Goal: Task Accomplishment & Management: Use online tool/utility

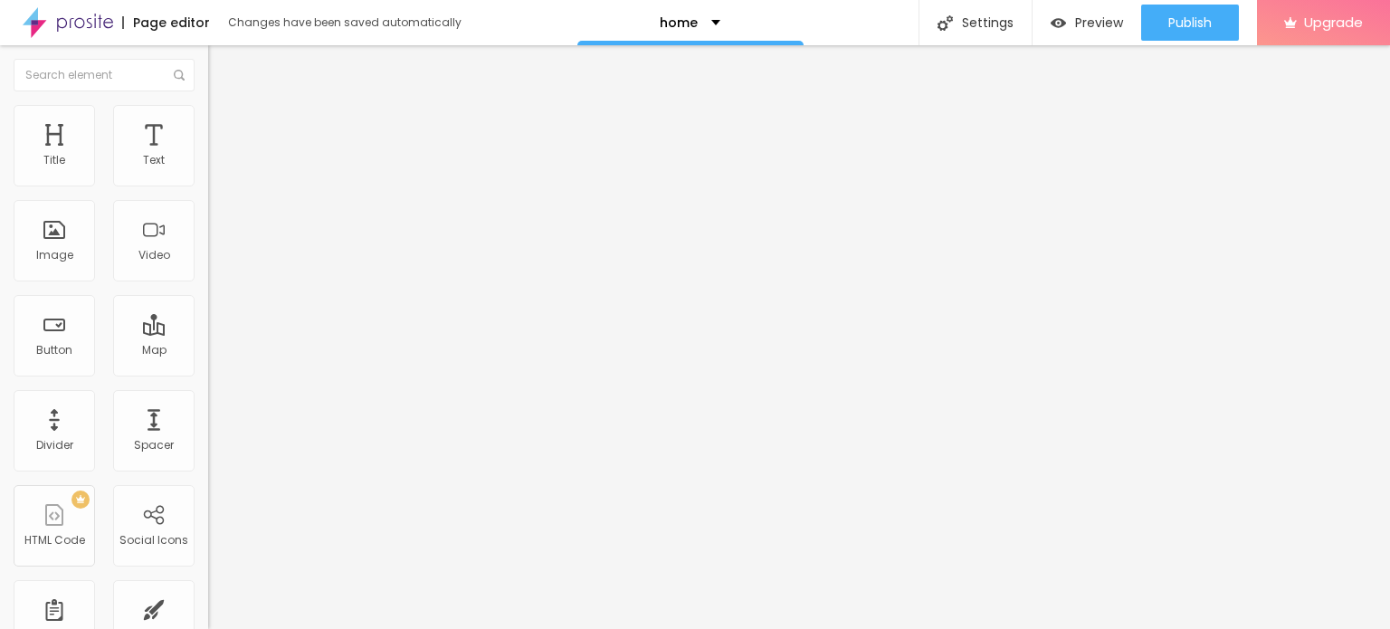
click at [208, 105] on li "Content" at bounding box center [312, 96] width 208 height 18
click at [208, 152] on div "Align" at bounding box center [312, 146] width 208 height 11
click at [222, 62] on div "Edit Coluna" at bounding box center [272, 66] width 100 height 14
click at [56, 430] on div "Divider" at bounding box center [54, 430] width 81 height 81
click at [208, 170] on input "Click me" at bounding box center [316, 161] width 217 height 18
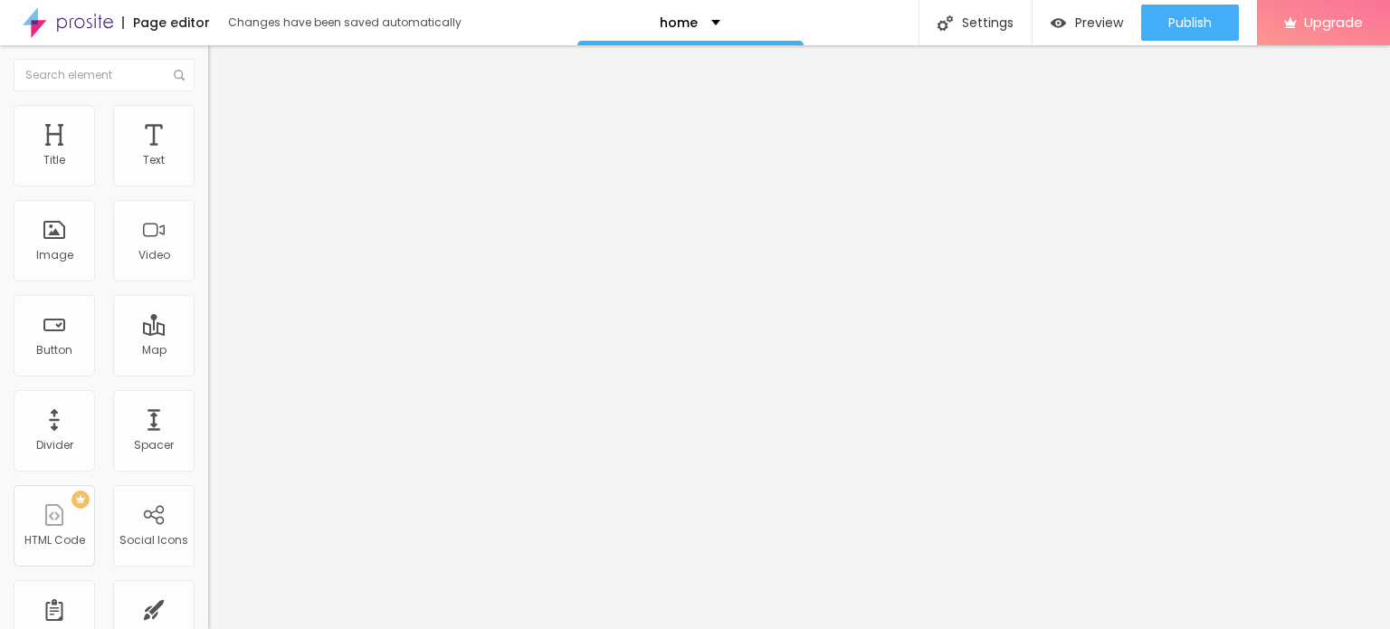
click at [208, 170] on input "Click me" at bounding box center [316, 161] width 217 height 18
paste input "WhatsApp: ✆ [PHONE_NUMBER]"
type input "WhatsApp: ✆ [PHONE_NUMBER]"
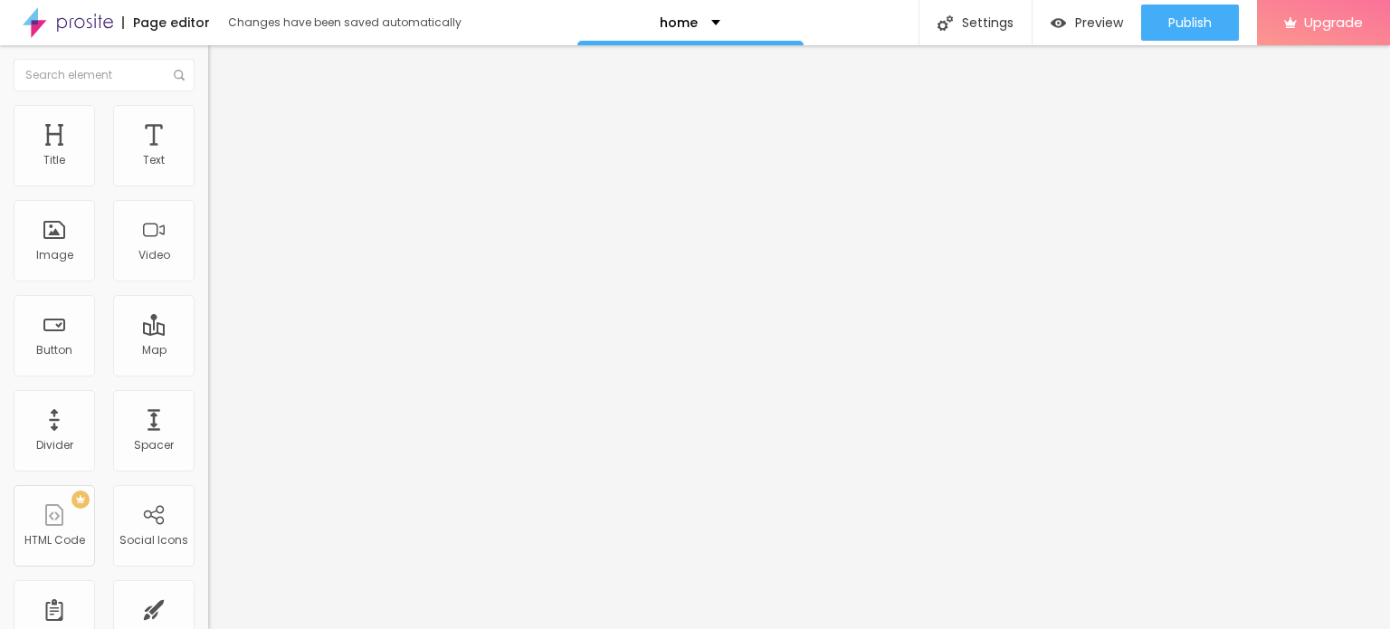
scroll to position [0, 0]
click at [208, 373] on input "https://" at bounding box center [316, 364] width 217 height 18
paste input "[DOMAIN_NAME][URL]"
type input "[URL][DOMAIN_NAME]"
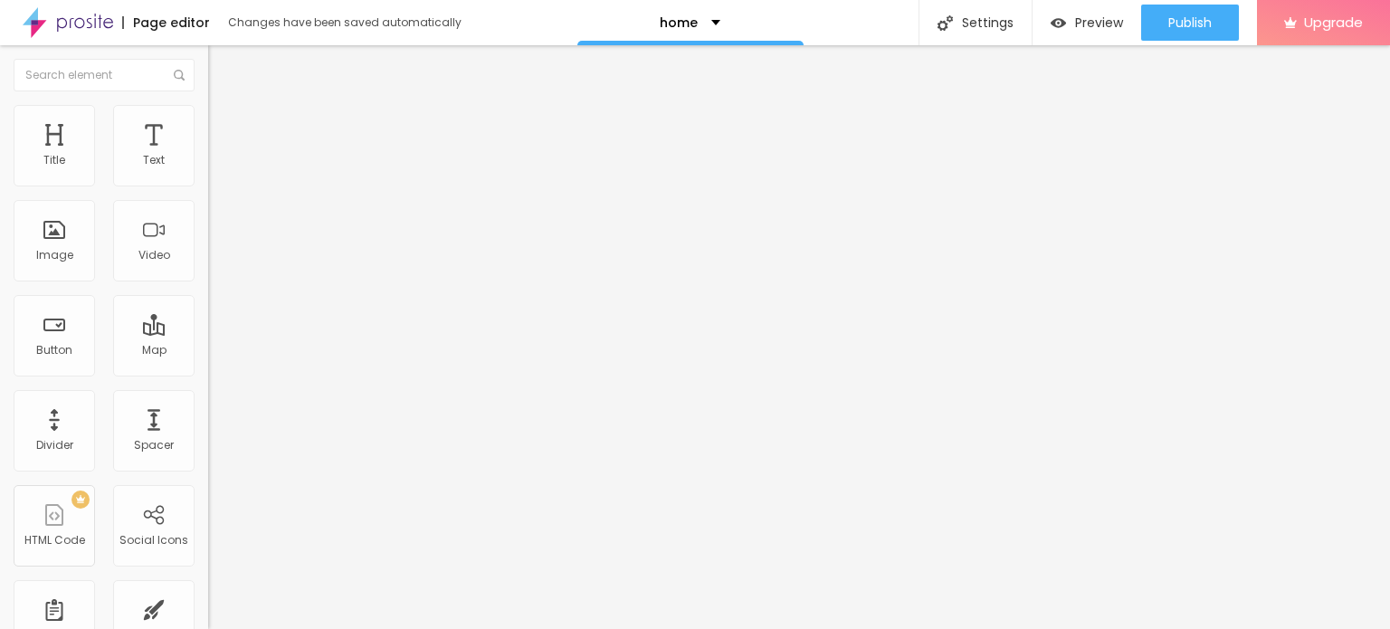
click at [208, 405] on div "Open in new tab" at bounding box center [312, 400] width 208 height 9
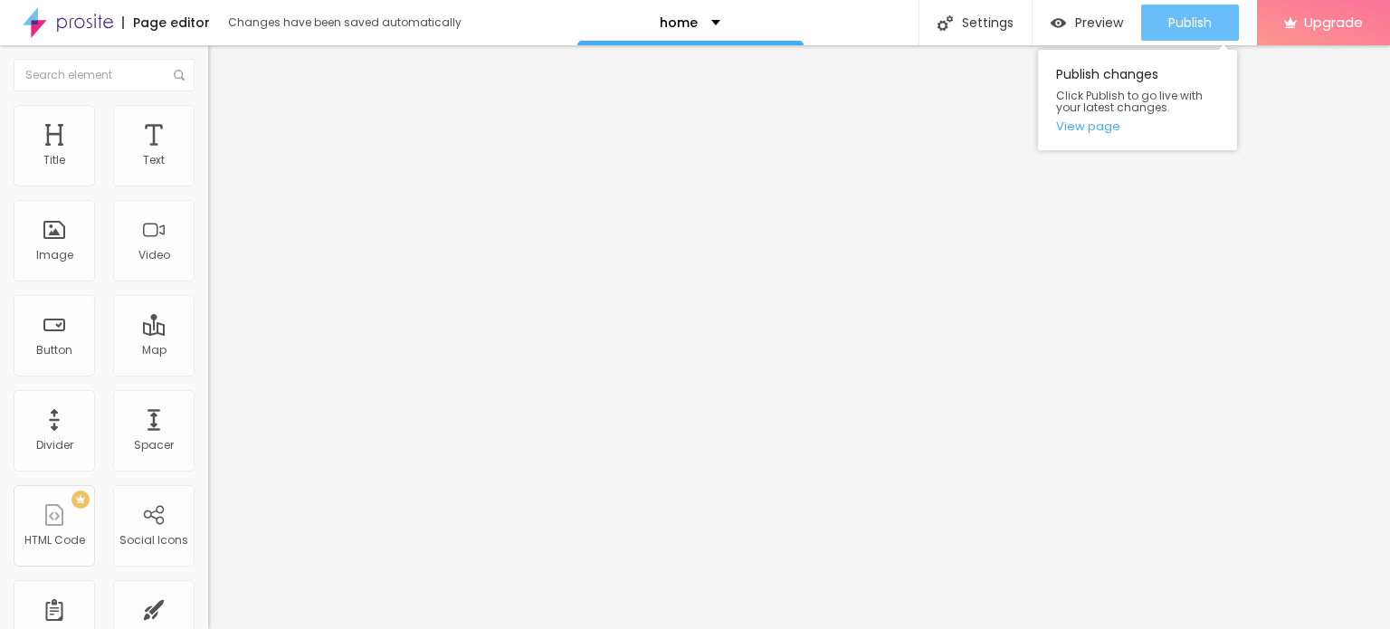
click at [1177, 15] on span "Publish" at bounding box center [1190, 22] width 43 height 14
click at [1103, 126] on link "View page" at bounding box center [1137, 126] width 163 height 12
click at [1190, 27] on span "Publish" at bounding box center [1190, 22] width 43 height 14
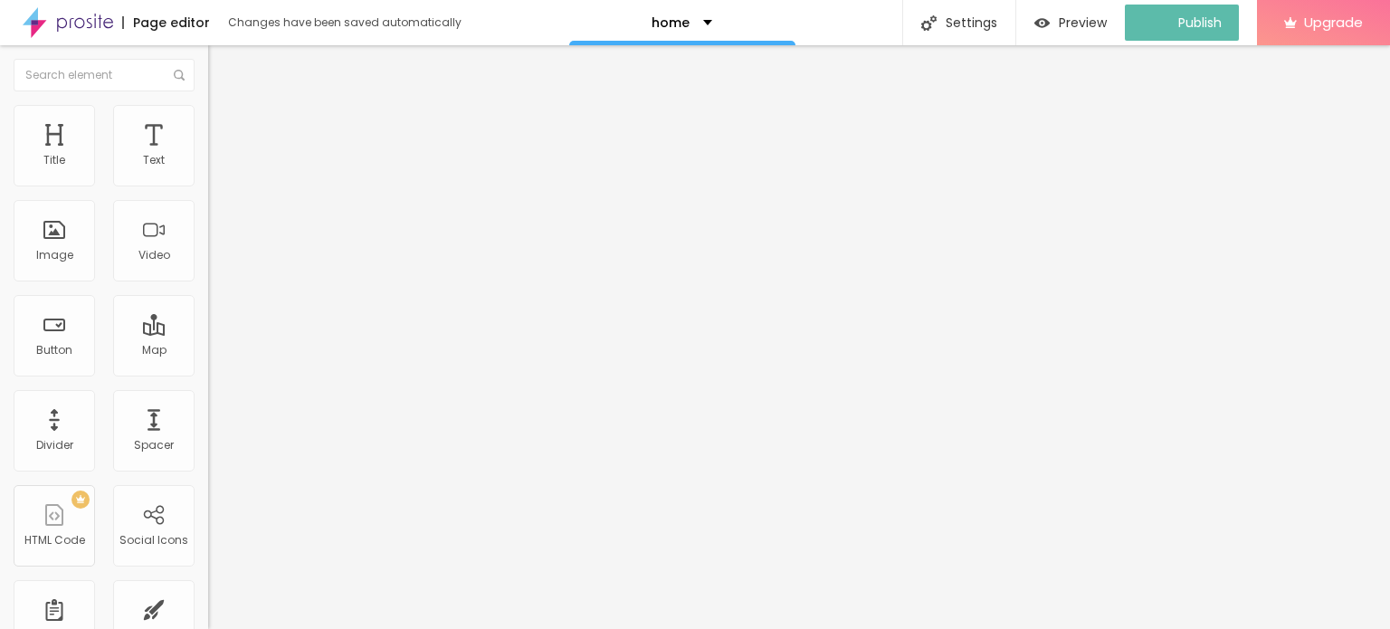
click at [222, 64] on img "button" at bounding box center [229, 66] width 14 height 14
click at [62, 24] on img at bounding box center [68, 22] width 91 height 45
click at [208, 156] on span "Add image" at bounding box center [245, 147] width 74 height 15
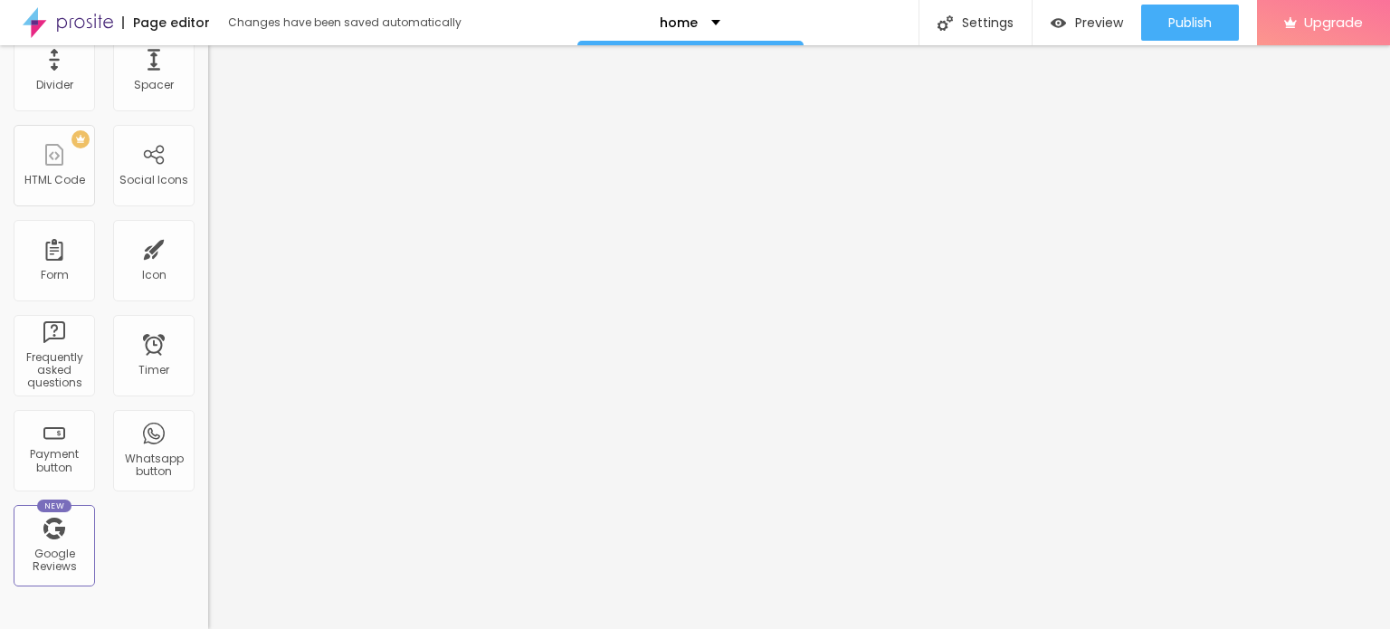
scroll to position [453, 0]
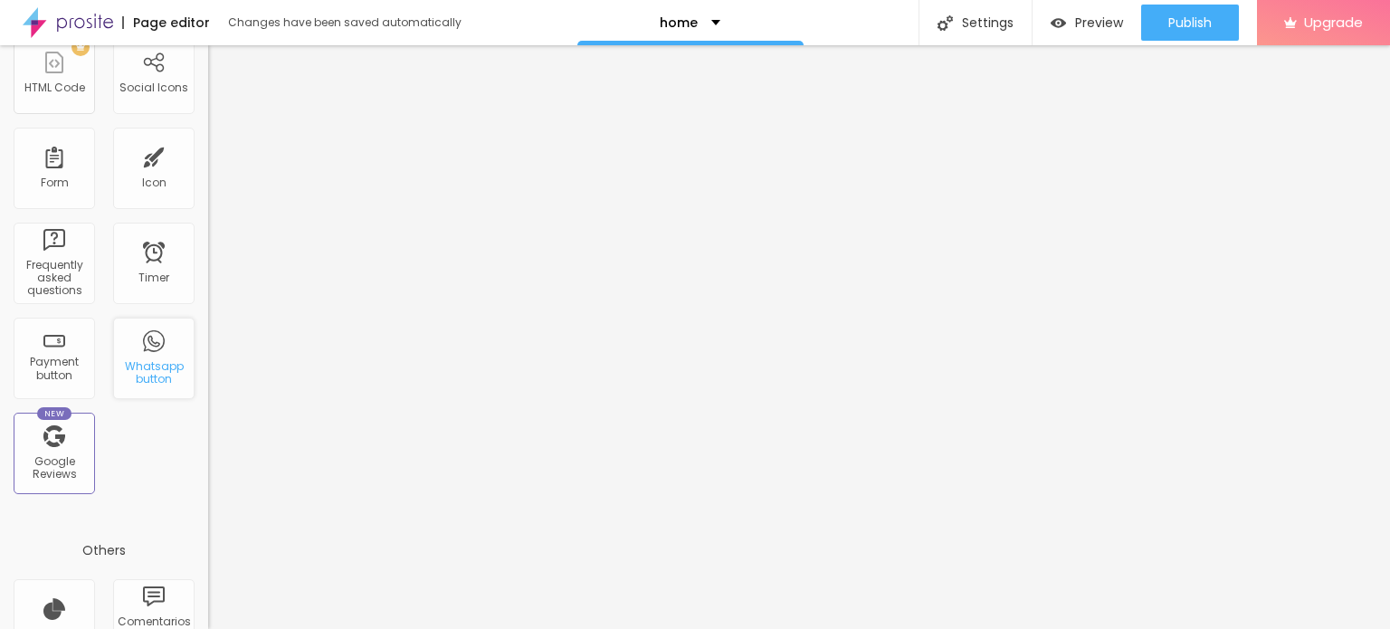
click at [138, 350] on div "Whatsapp button" at bounding box center [153, 358] width 81 height 81
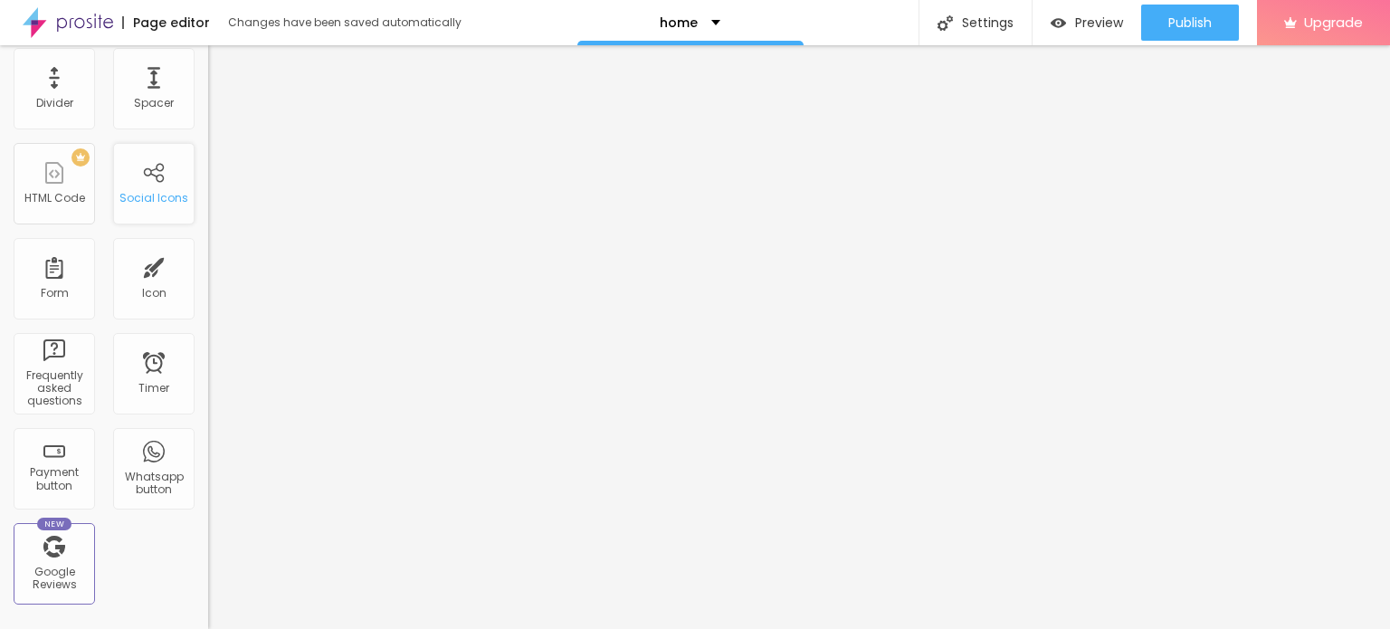
scroll to position [362, 0]
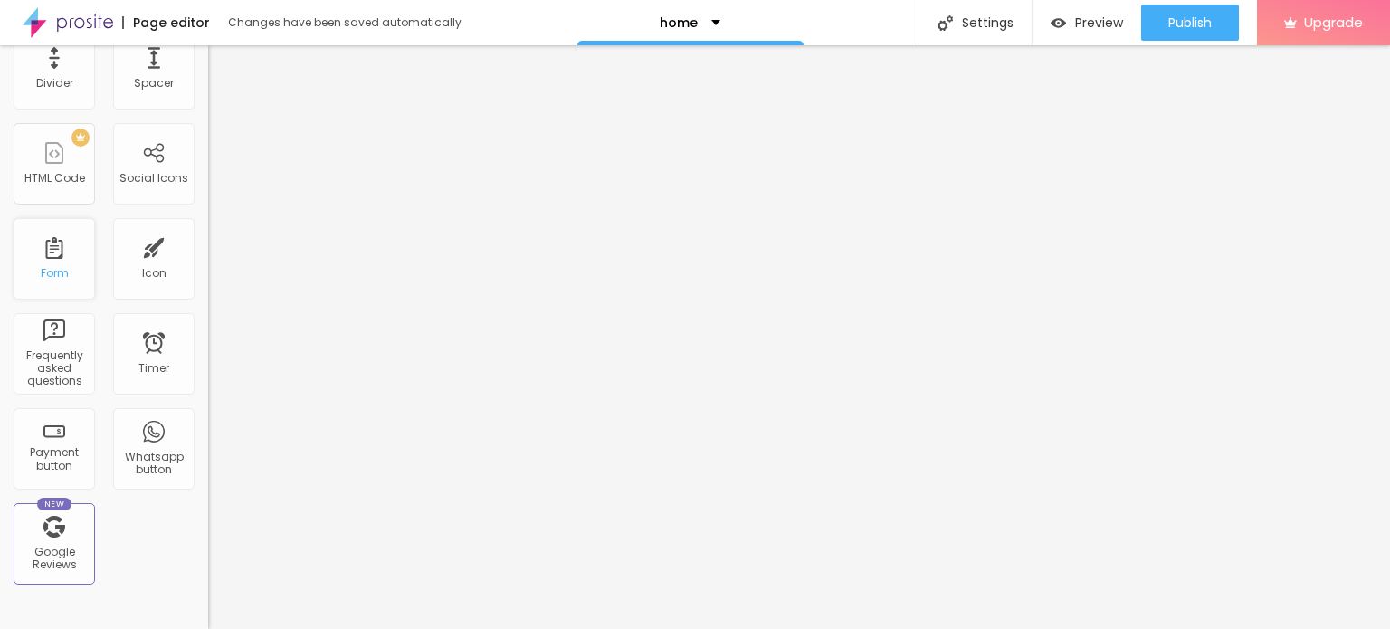
click at [54, 268] on div "Form" at bounding box center [55, 273] width 28 height 13
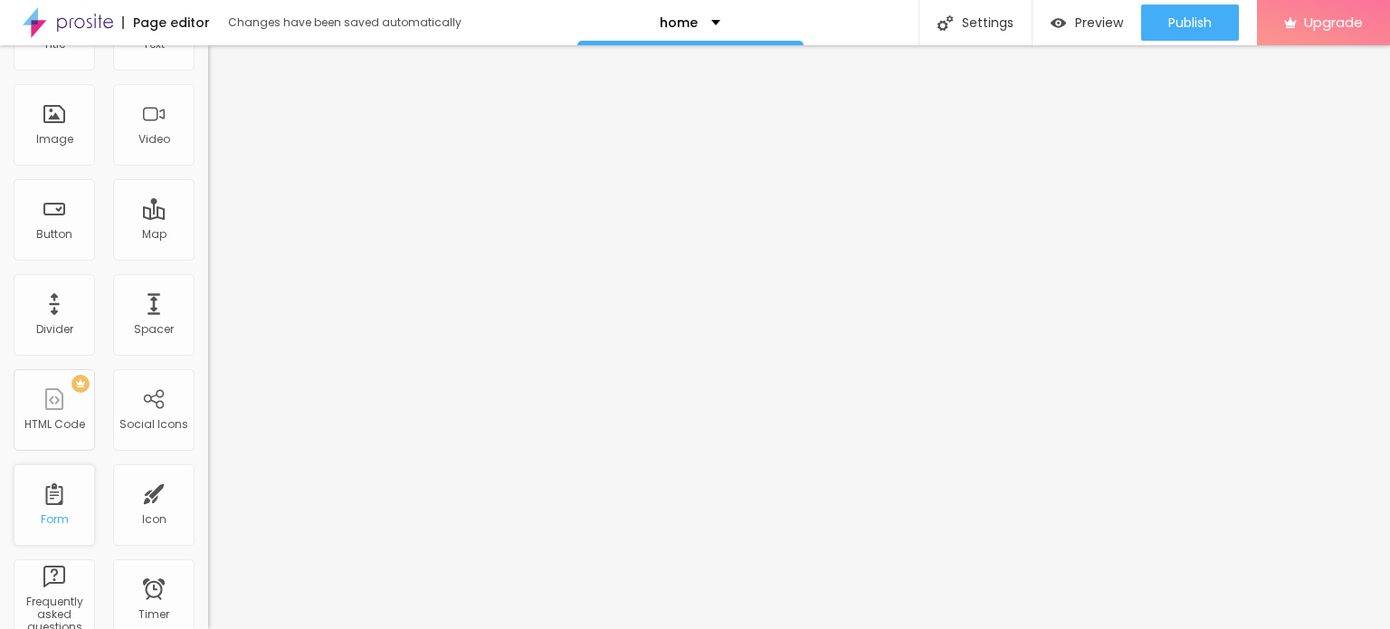
scroll to position [0, 0]
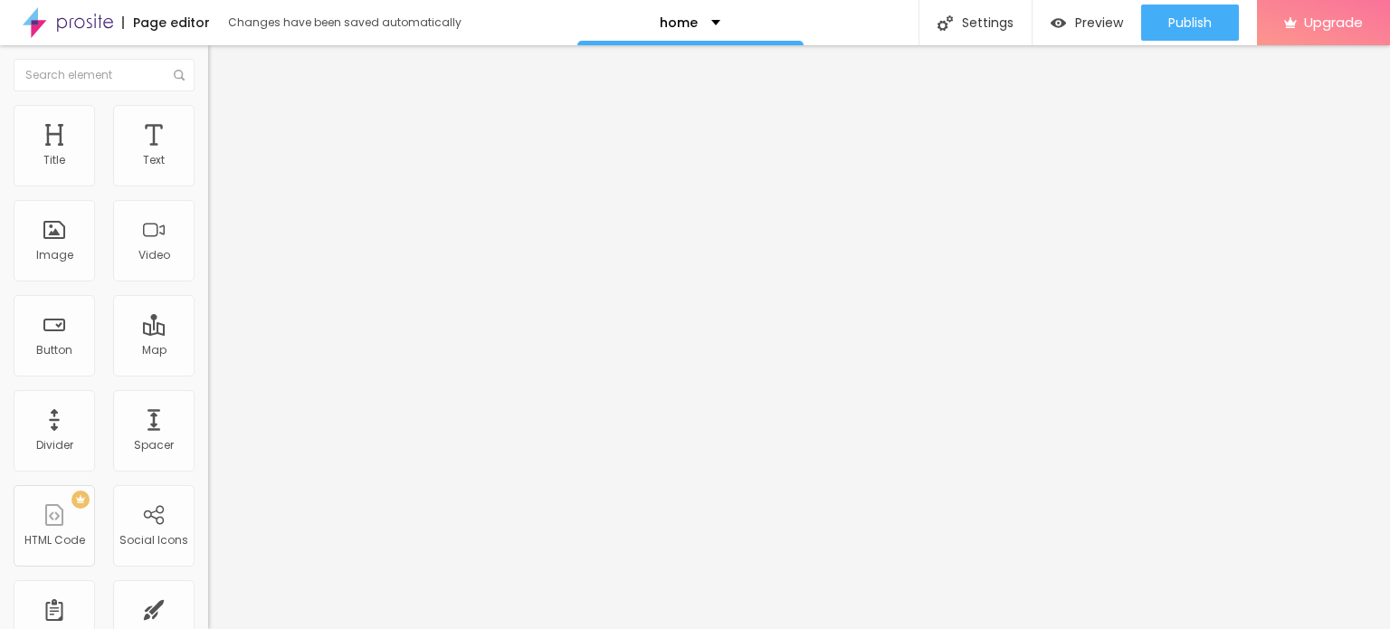
click at [222, 70] on img "button" at bounding box center [229, 66] width 14 height 14
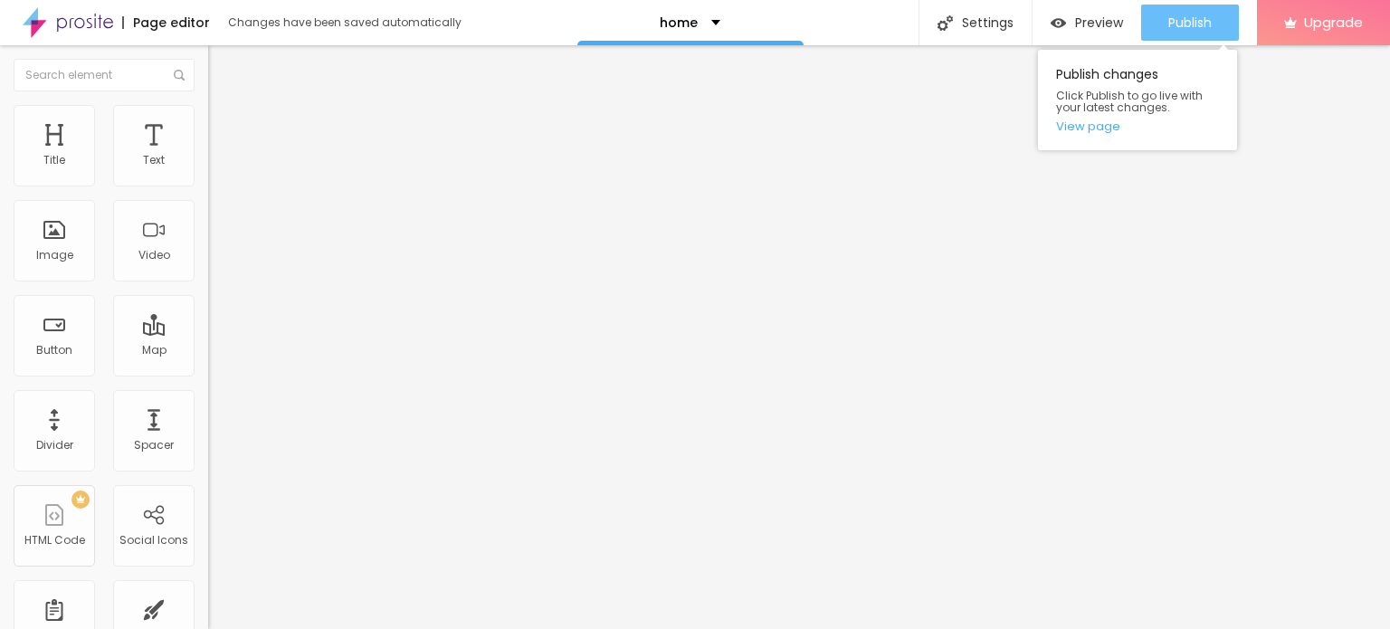
click at [1197, 9] on div "Publish" at bounding box center [1190, 23] width 43 height 36
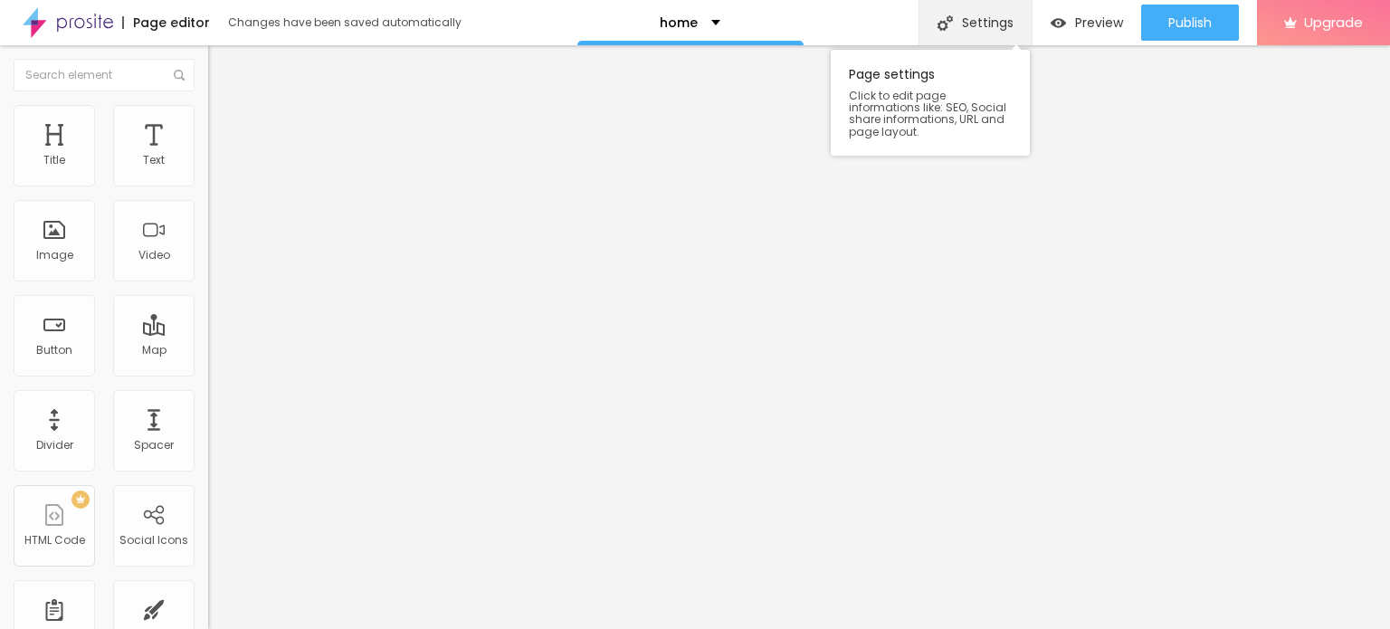
click at [969, 19] on div "Settings" at bounding box center [975, 22] width 113 height 45
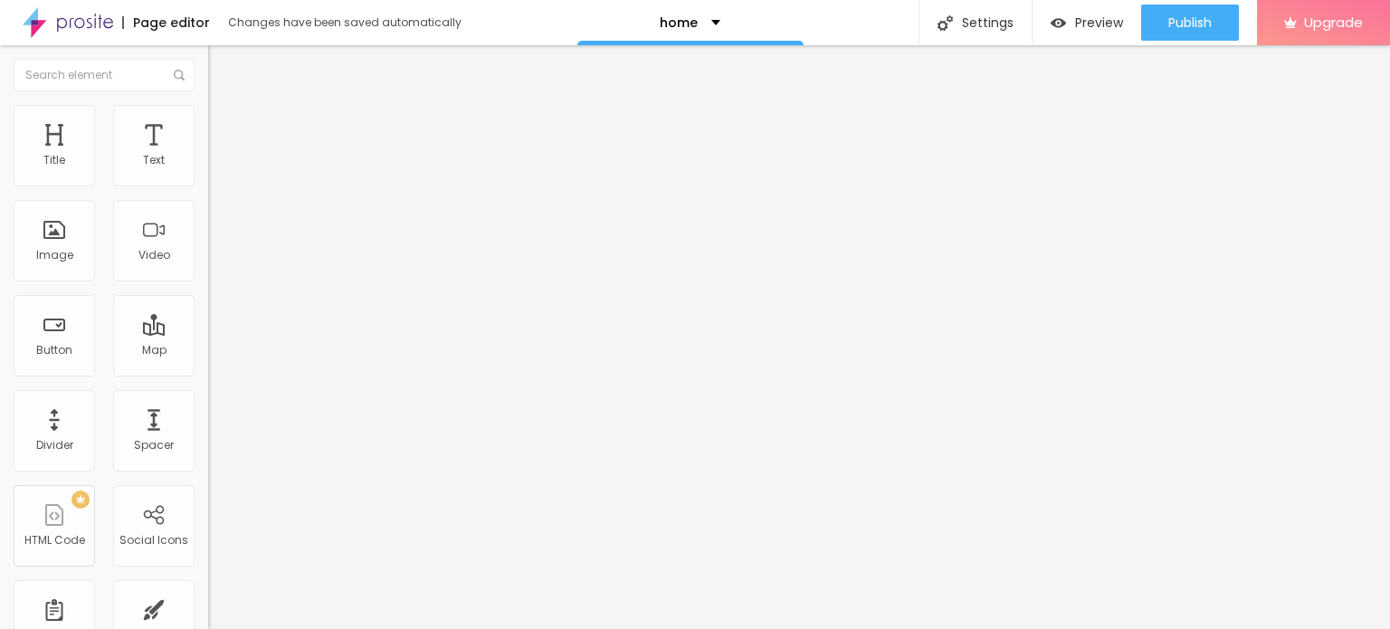
click at [92, 24] on img at bounding box center [68, 22] width 91 height 45
click at [208, 156] on span "Change image" at bounding box center [256, 147] width 97 height 15
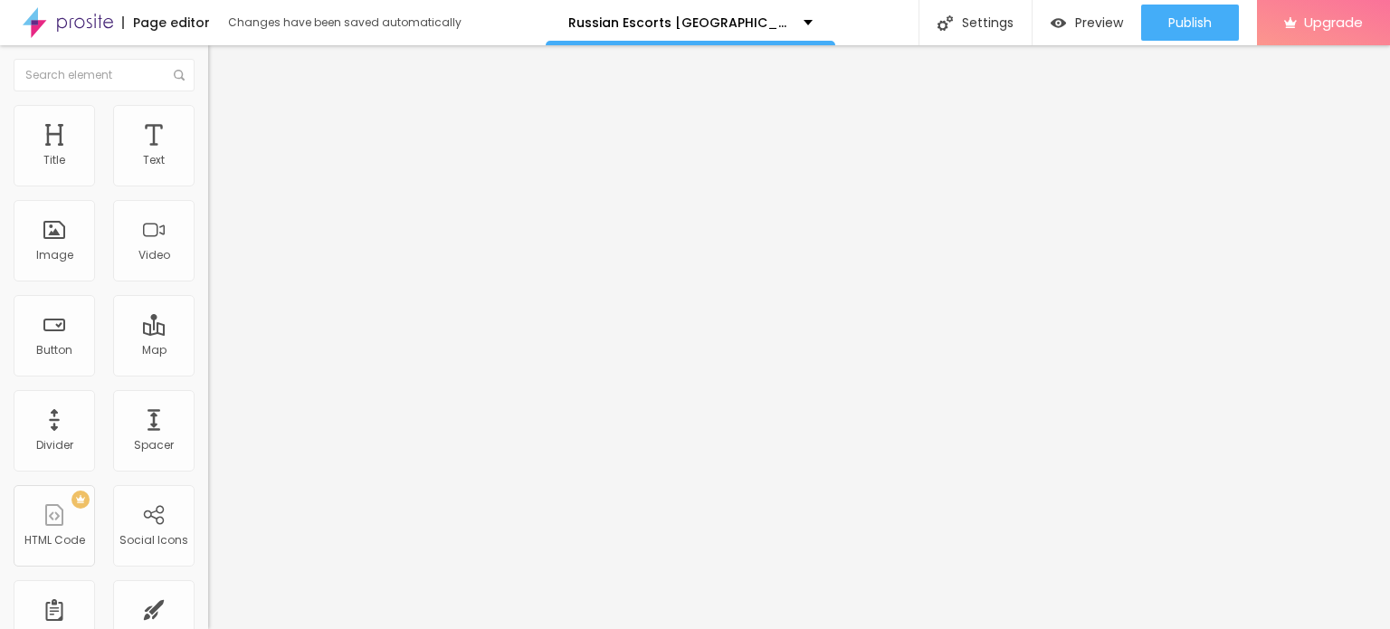
click at [208, 156] on span "Change image" at bounding box center [256, 147] width 97 height 15
click at [208, 371] on input "https://" at bounding box center [316, 362] width 217 height 18
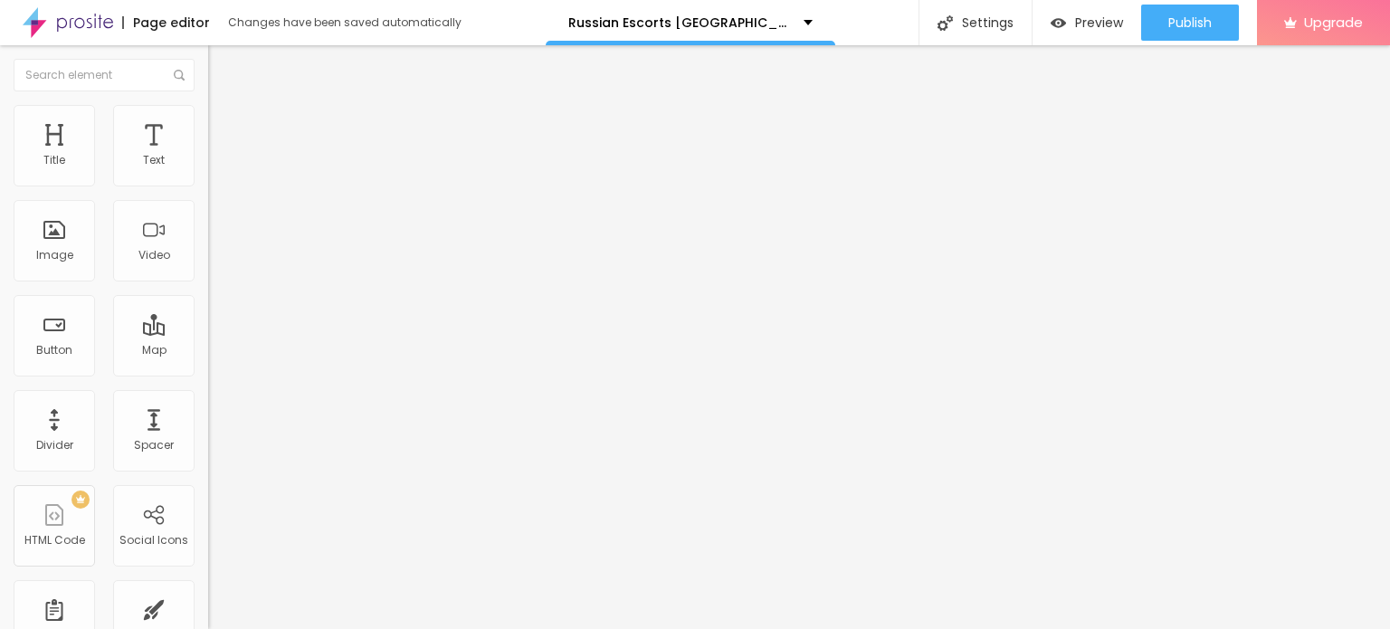
click at [208, 371] on input "https://" at bounding box center [316, 362] width 217 height 18
paste input "www.mumbaiglamour.com/"
type input "[URL][DOMAIN_NAME]"
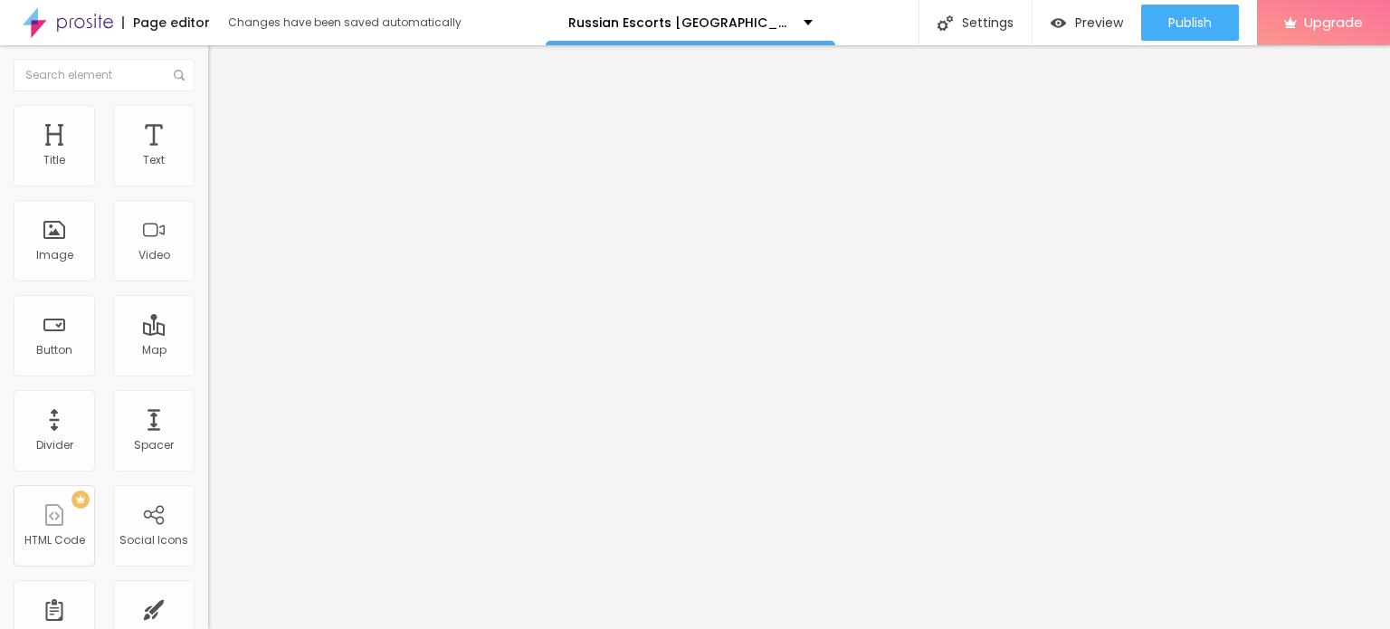
click at [208, 283] on span "Original" at bounding box center [229, 275] width 43 height 15
click at [208, 316] on span "Square" at bounding box center [228, 308] width 41 height 15
click at [208, 294] on span "Cinema" at bounding box center [230, 286] width 45 height 15
click at [208, 311] on span "Default" at bounding box center [227, 303] width 39 height 15
click at [208, 156] on span "Change image" at bounding box center [256, 147] width 97 height 15
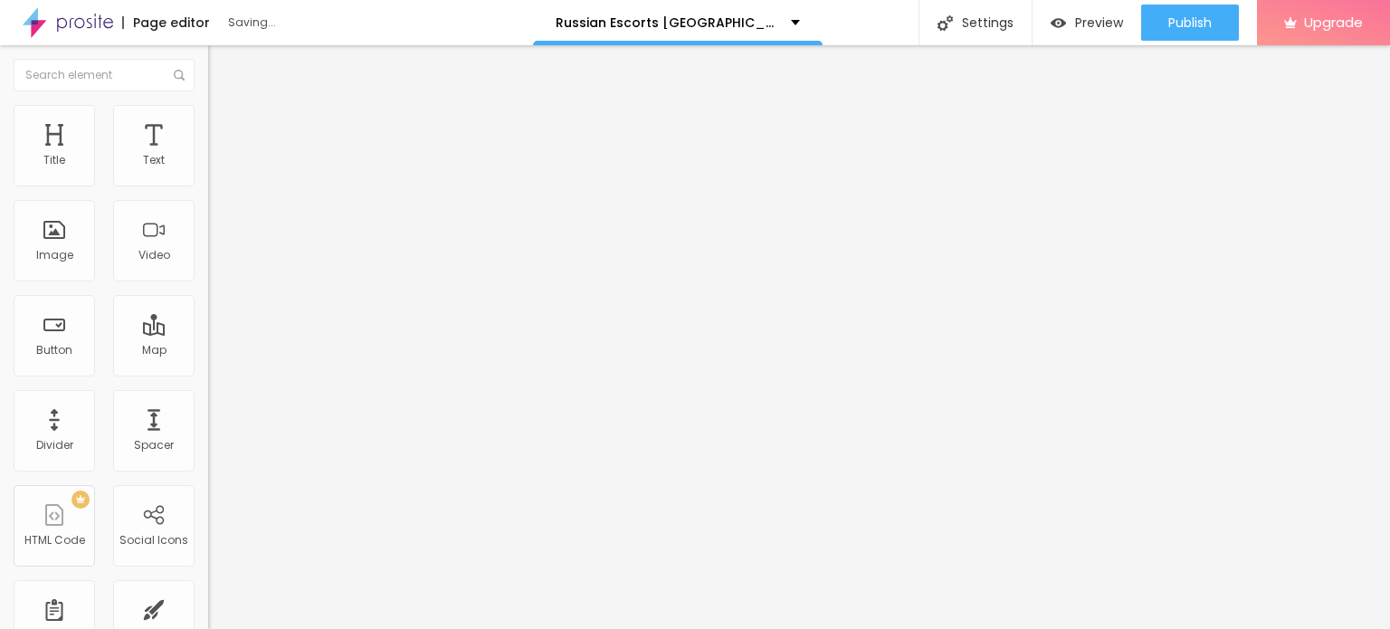
click at [208, 170] on input "Comprar agora" at bounding box center [316, 161] width 217 height 18
paste input "WhatsApp: ✆ [PHONE_NUMBER]"
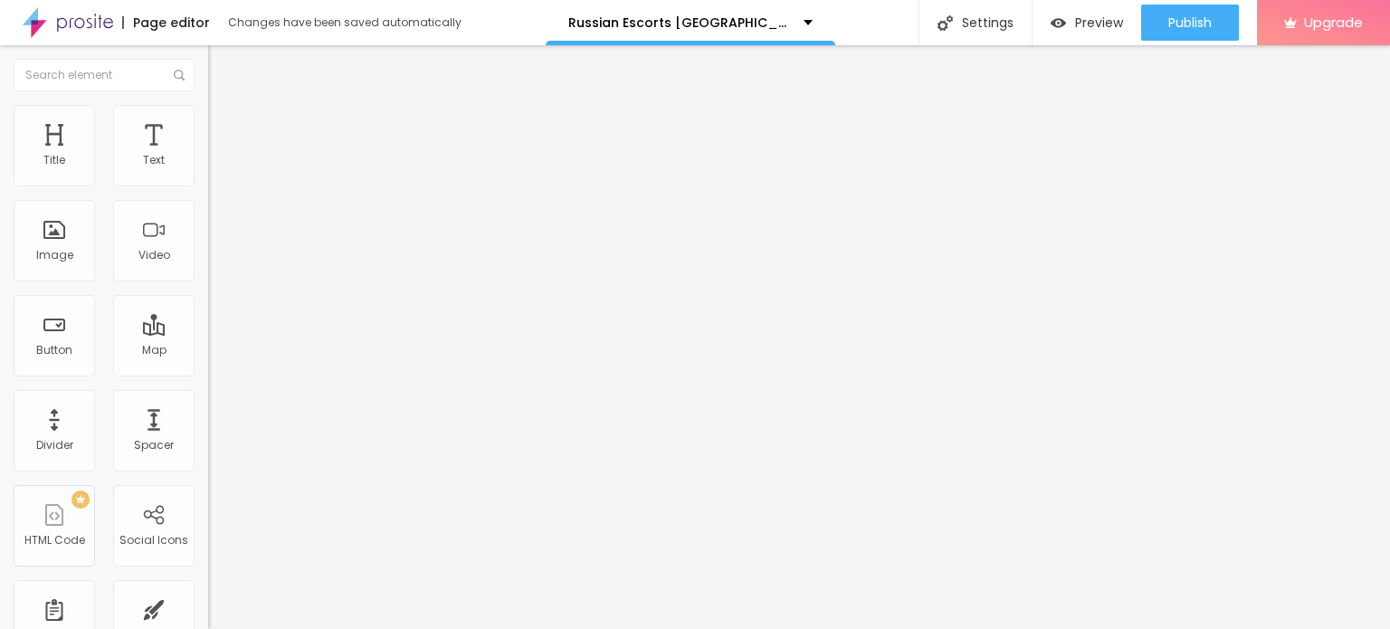
scroll to position [0, 2]
type input "WhatsApp: ✆ [PHONE_NUMBER]"
click at [208, 373] on input "https://" at bounding box center [316, 364] width 217 height 18
paste input "www.mumbaiglamour.com/"
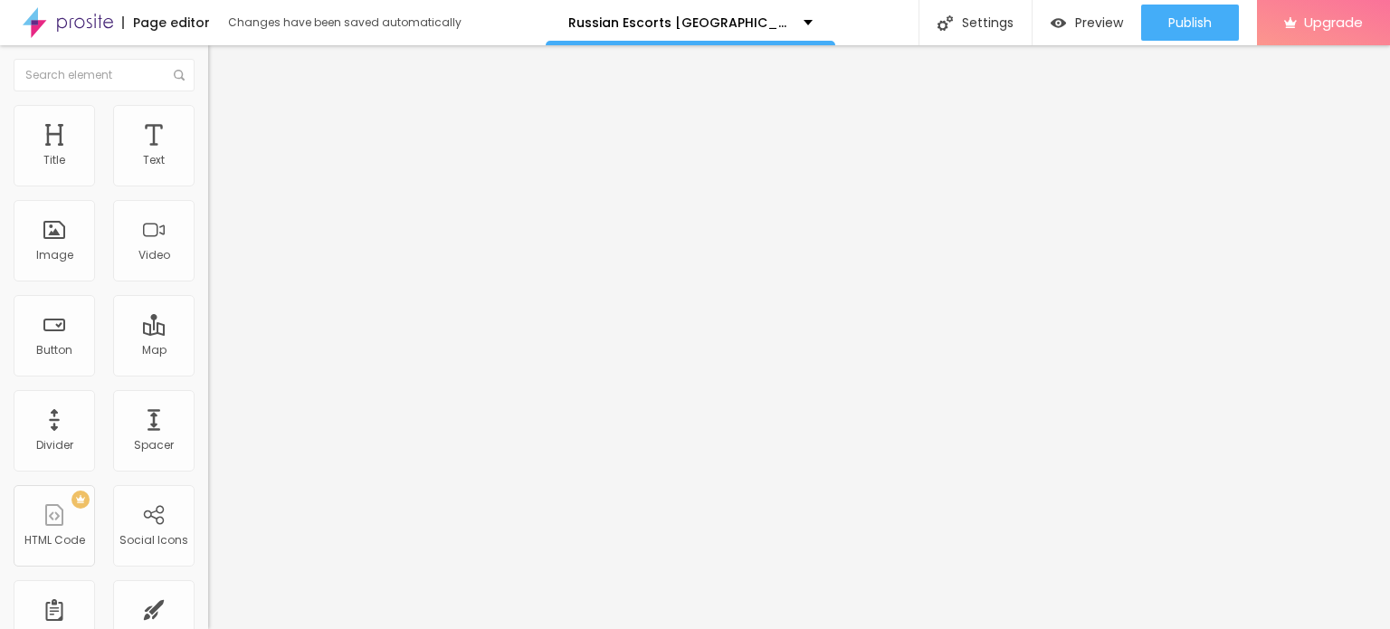
scroll to position [0, 33]
type input "[URL][DOMAIN_NAME]"
click at [208, 404] on div "Open in new tab" at bounding box center [312, 400] width 208 height 9
click at [208, 231] on img at bounding box center [214, 224] width 13 height 13
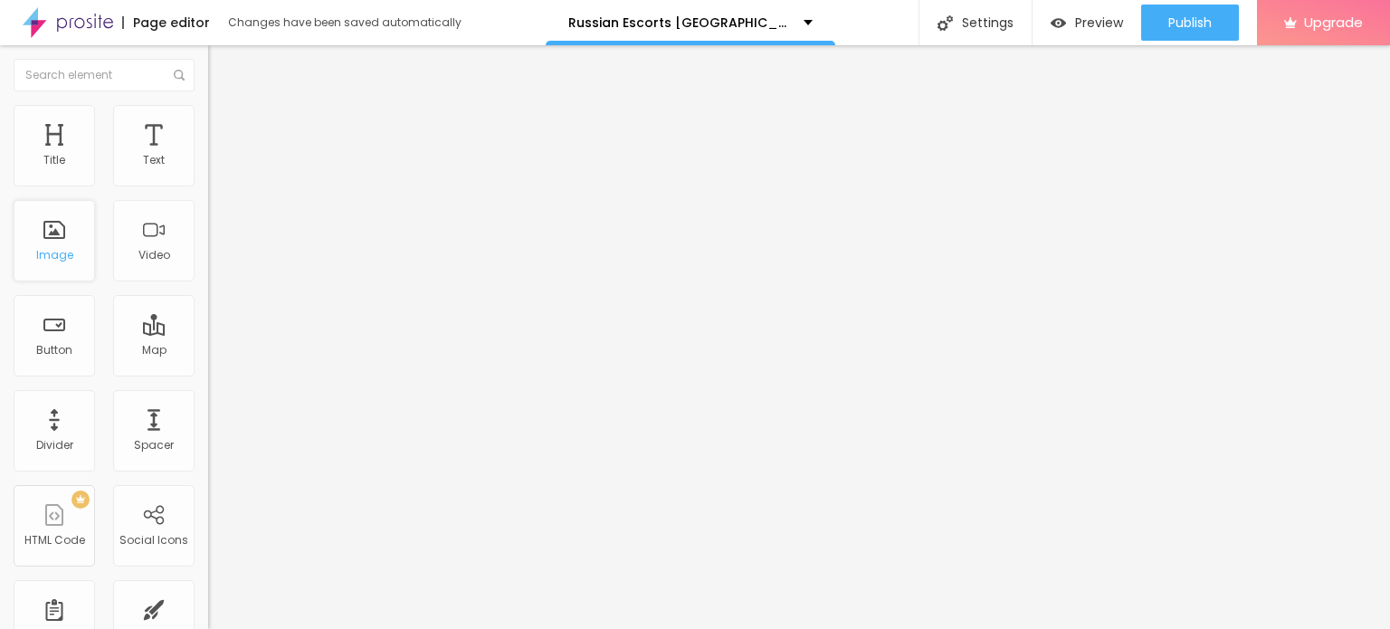
click at [54, 245] on div "Image" at bounding box center [54, 240] width 81 height 81
click at [208, 156] on span "Add image" at bounding box center [245, 147] width 74 height 15
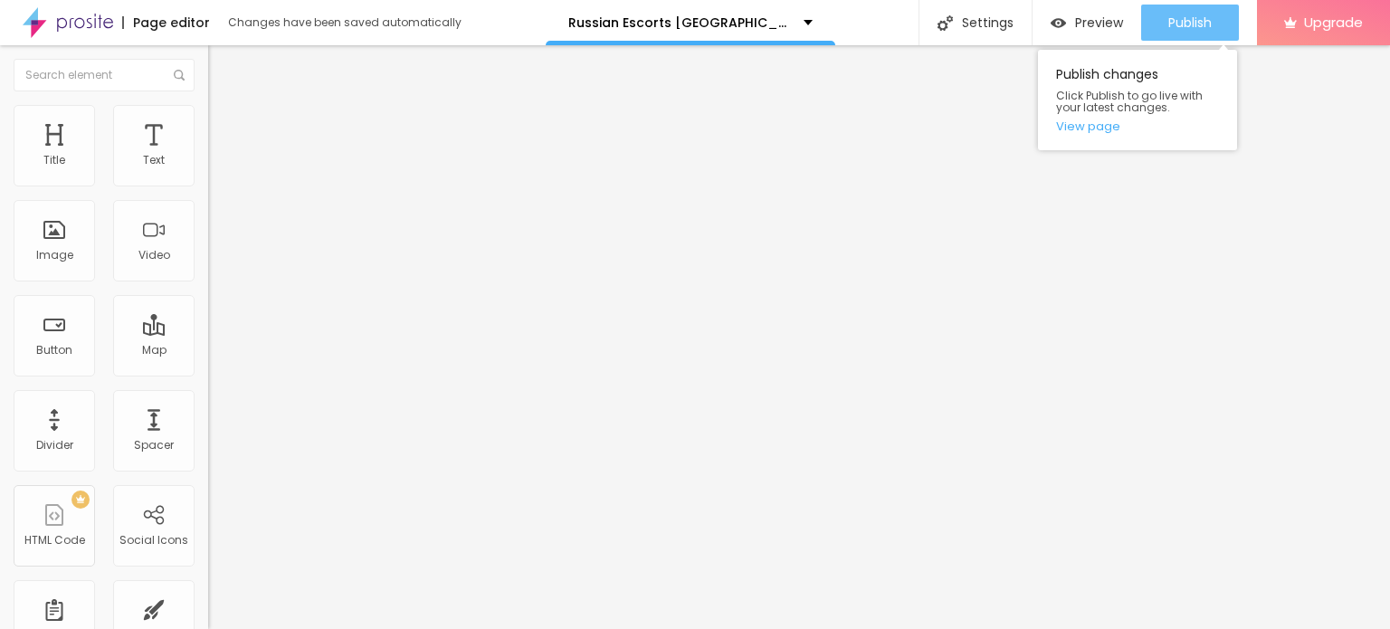
click at [1190, 21] on span "Publish" at bounding box center [1190, 22] width 43 height 14
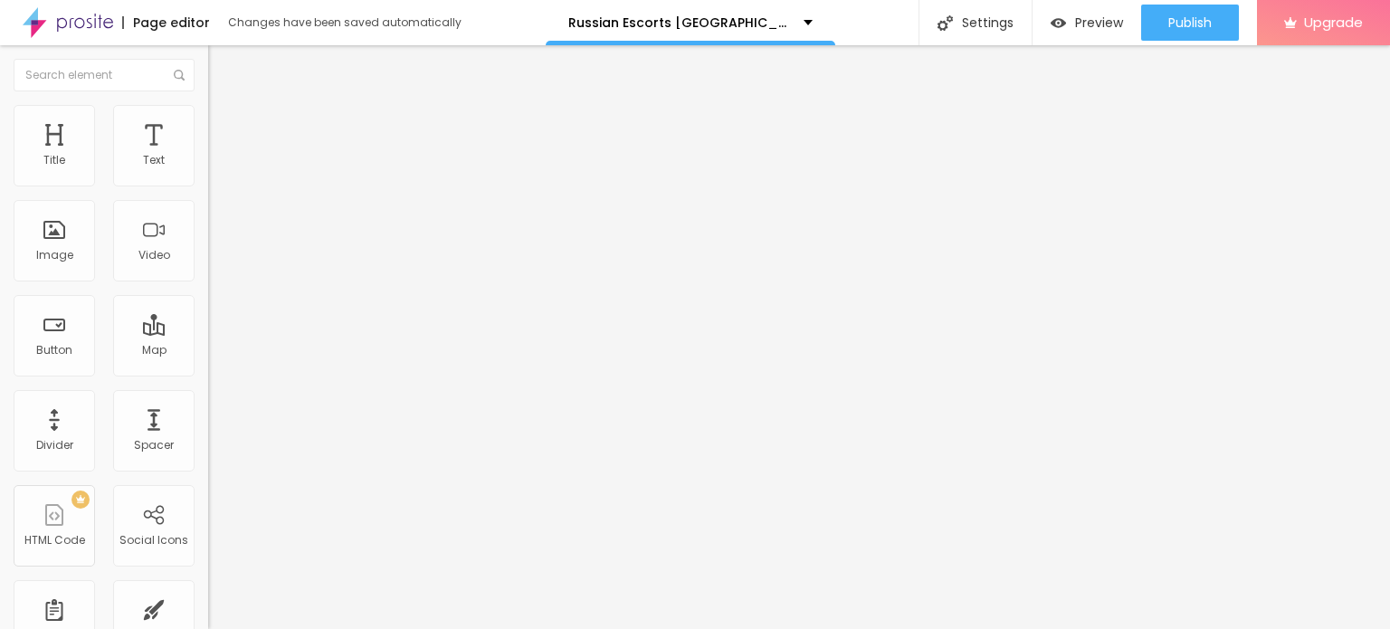
click at [83, 20] on img at bounding box center [68, 22] width 91 height 45
click at [208, 156] on span "Add image" at bounding box center [245, 147] width 74 height 15
click at [208, 371] on input "https://" at bounding box center [316, 362] width 217 height 18
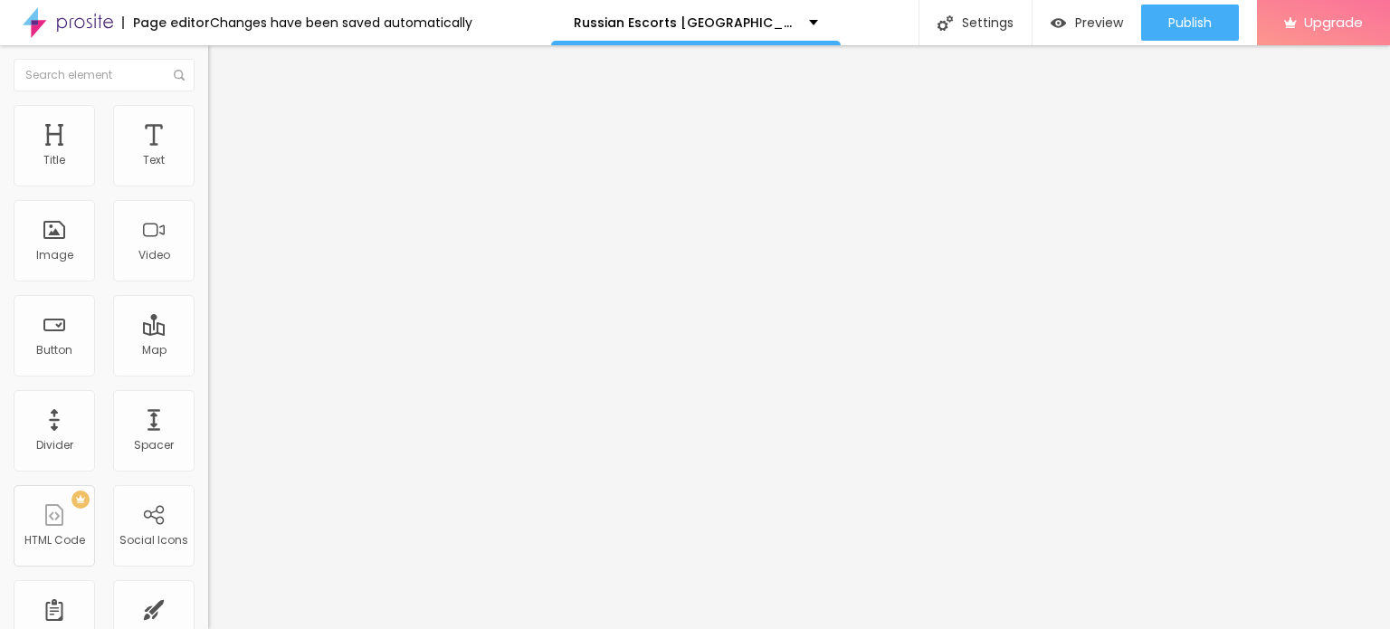
click at [208, 371] on input "https://" at bounding box center [316, 362] width 217 height 18
paste input "[DOMAIN_NAME][URL]"
type input "[URL][DOMAIN_NAME]"
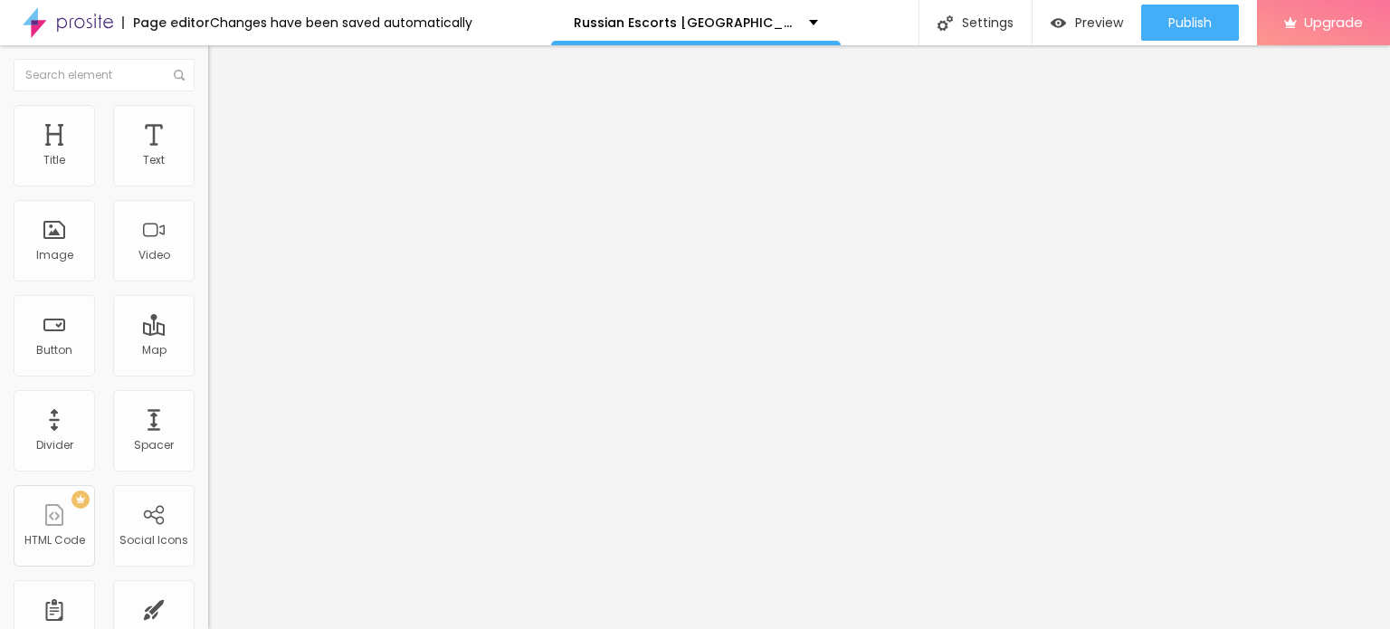
scroll to position [0, 0]
click at [208, 119] on li "Style" at bounding box center [312, 114] width 208 height 18
type input "2"
type input "23"
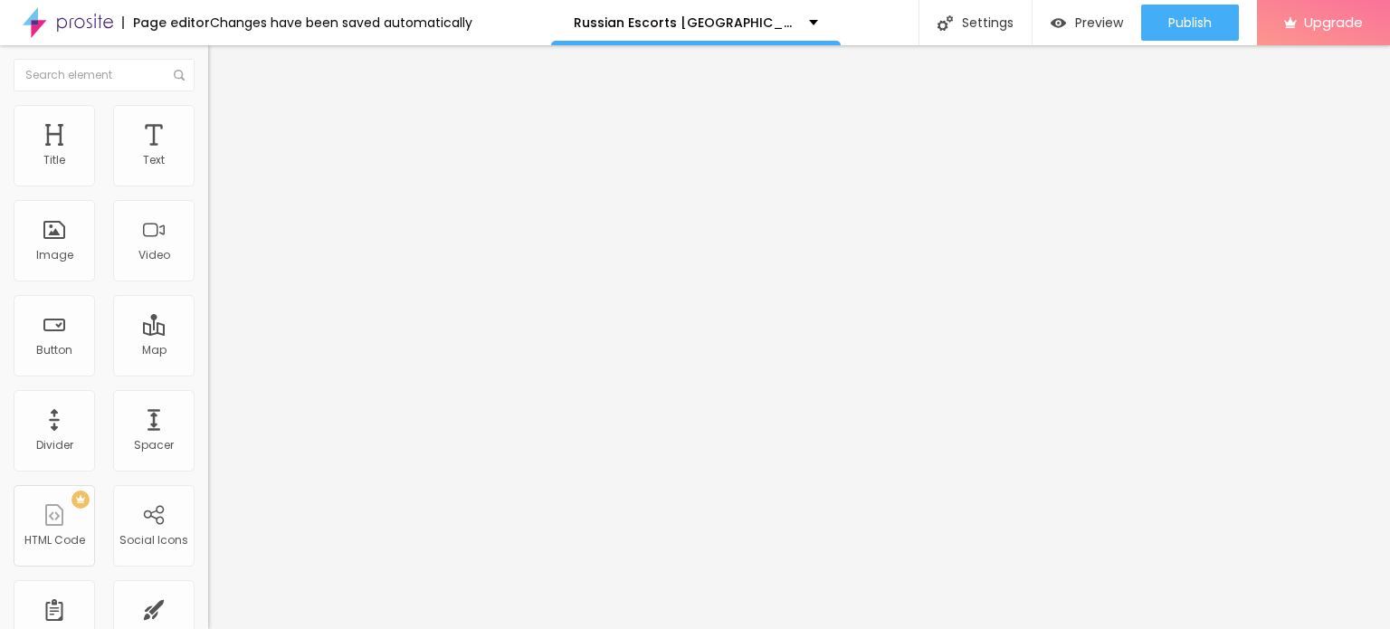
type input "23"
type input "46"
type input "74"
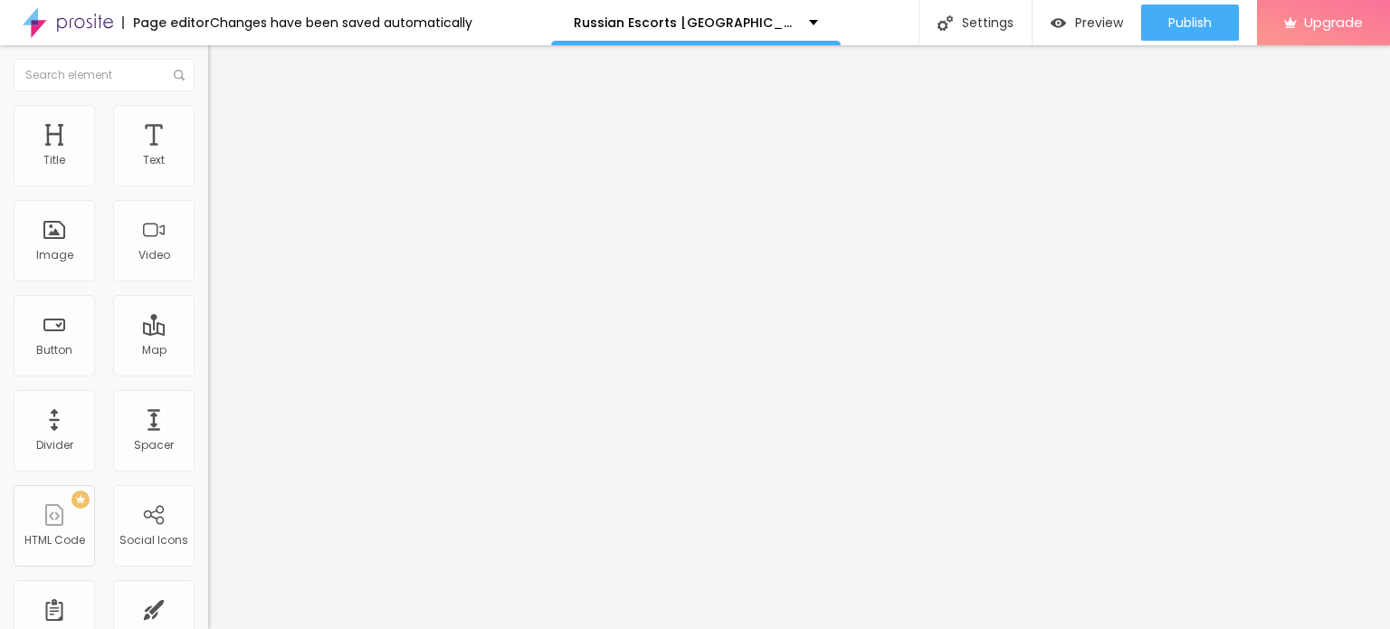
type input "114"
type input "139"
type input "150"
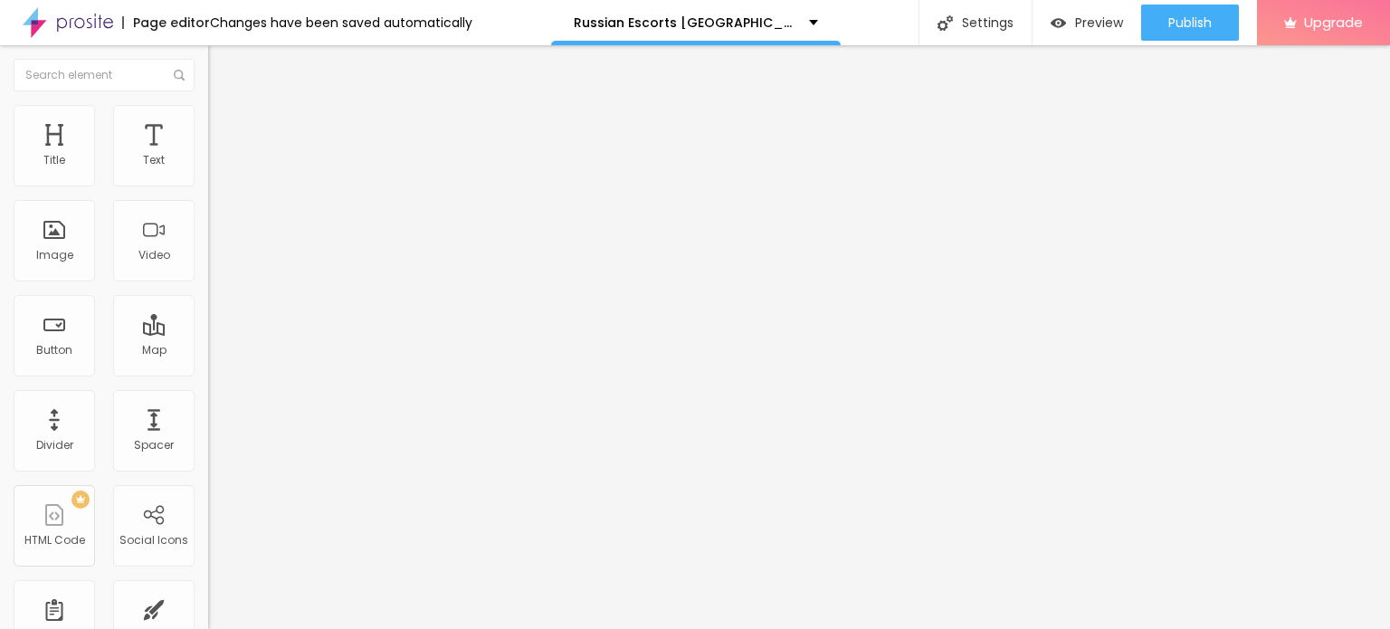
type input "150"
type input "157"
type input "160"
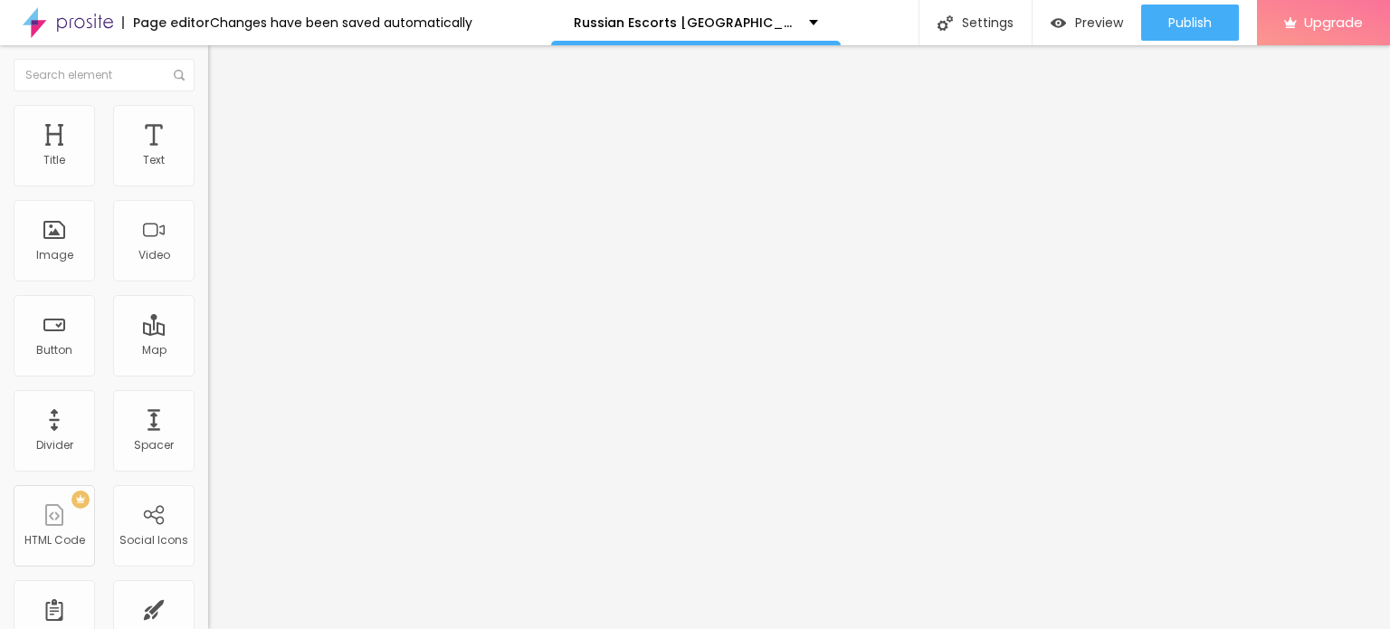
type input "161"
type input "162"
type input "165"
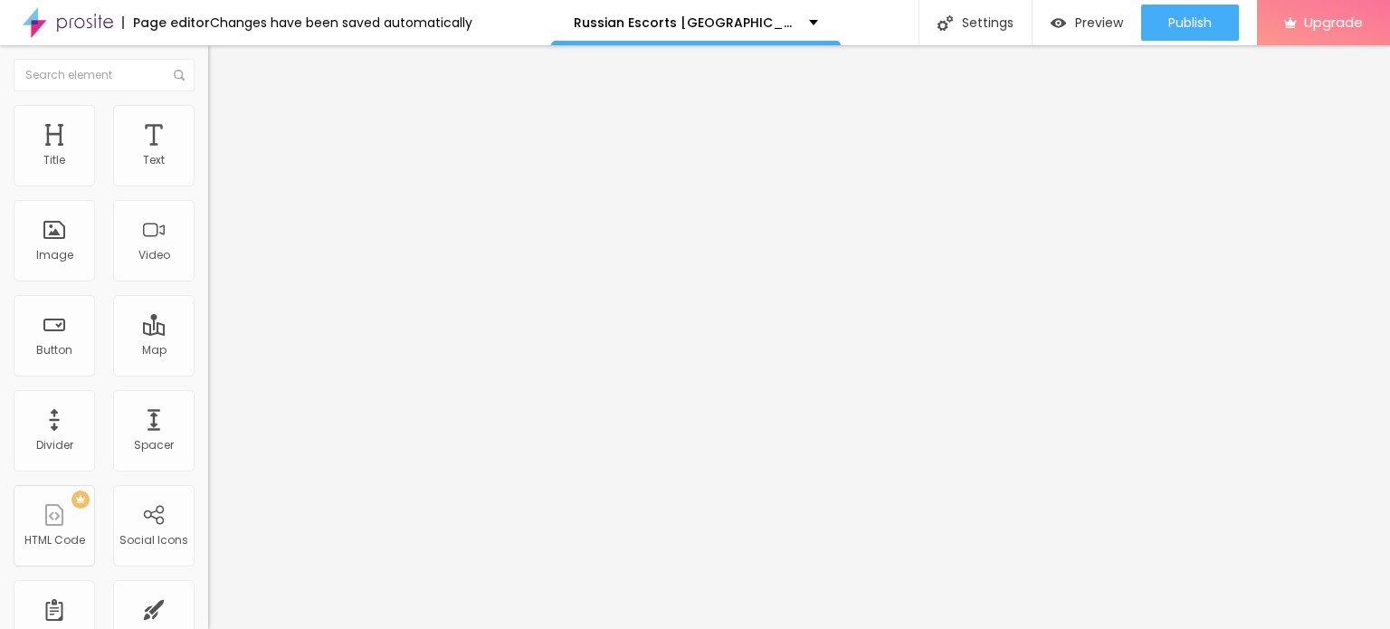
type input "165"
type input "166"
type input "169"
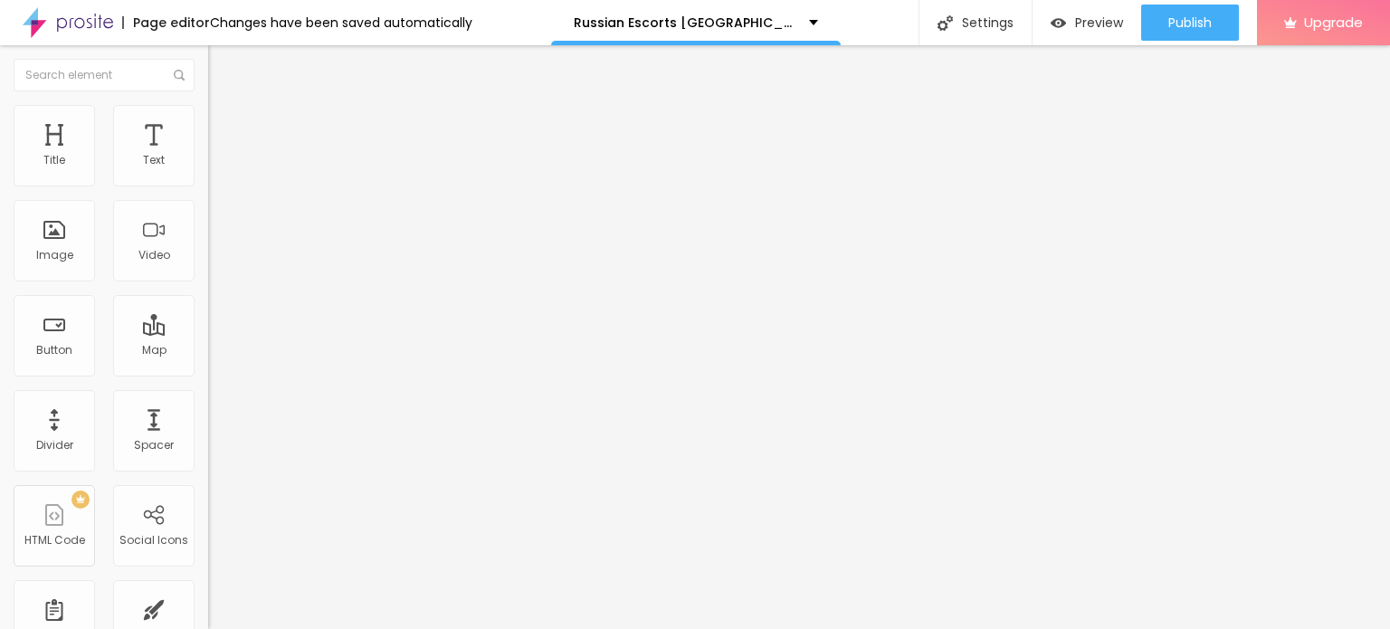
type input "172"
type input "175"
type input "181"
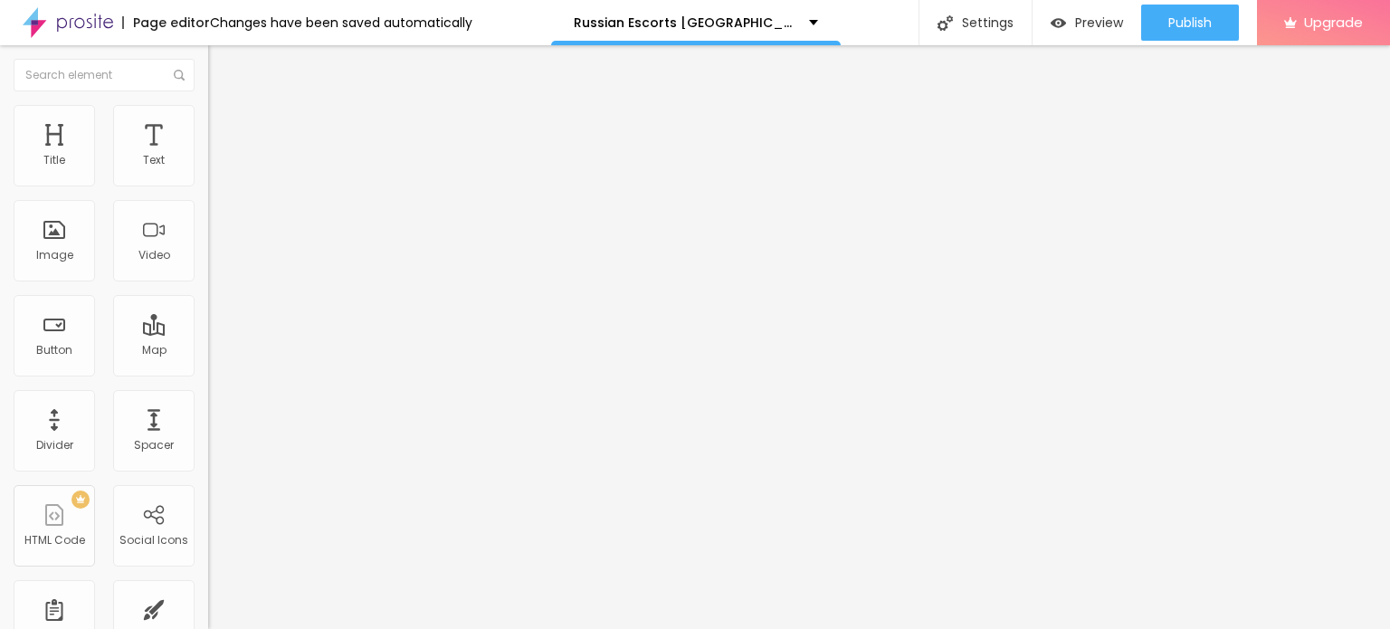
type input "181"
type input "187"
type input "194"
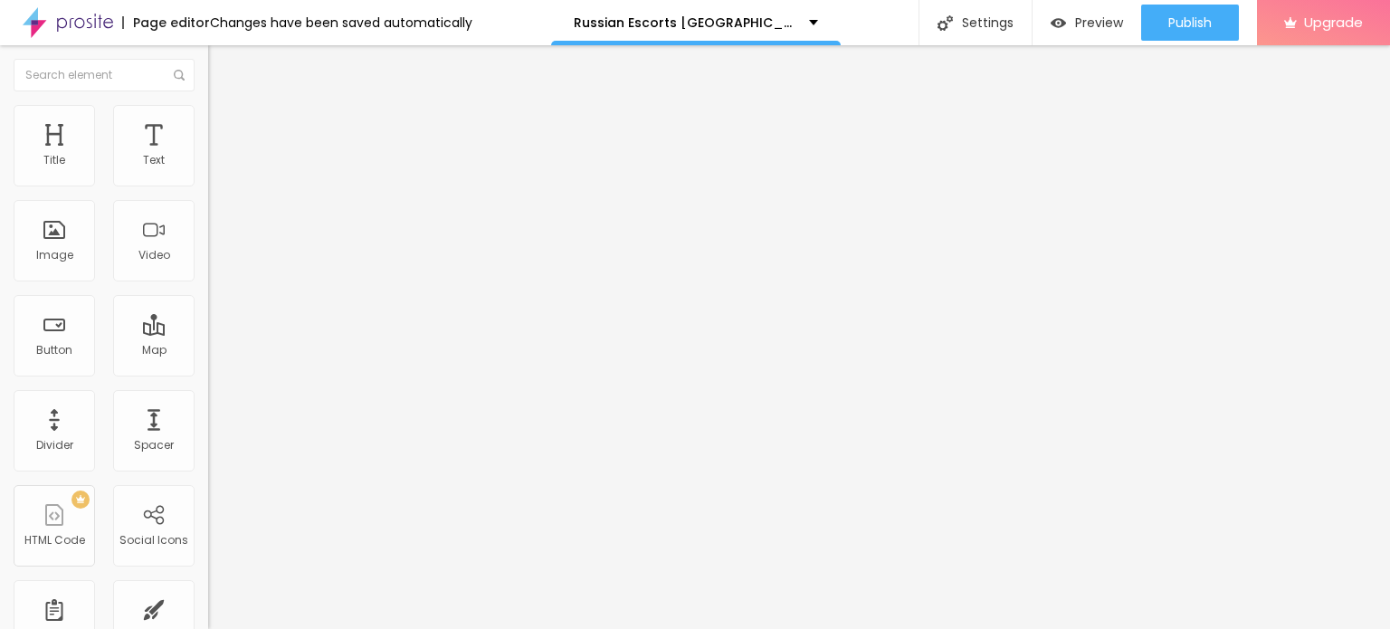
type input "199"
type input "200"
drag, startPoint x: 40, startPoint y: 224, endPoint x: 168, endPoint y: 238, distance: 129.3
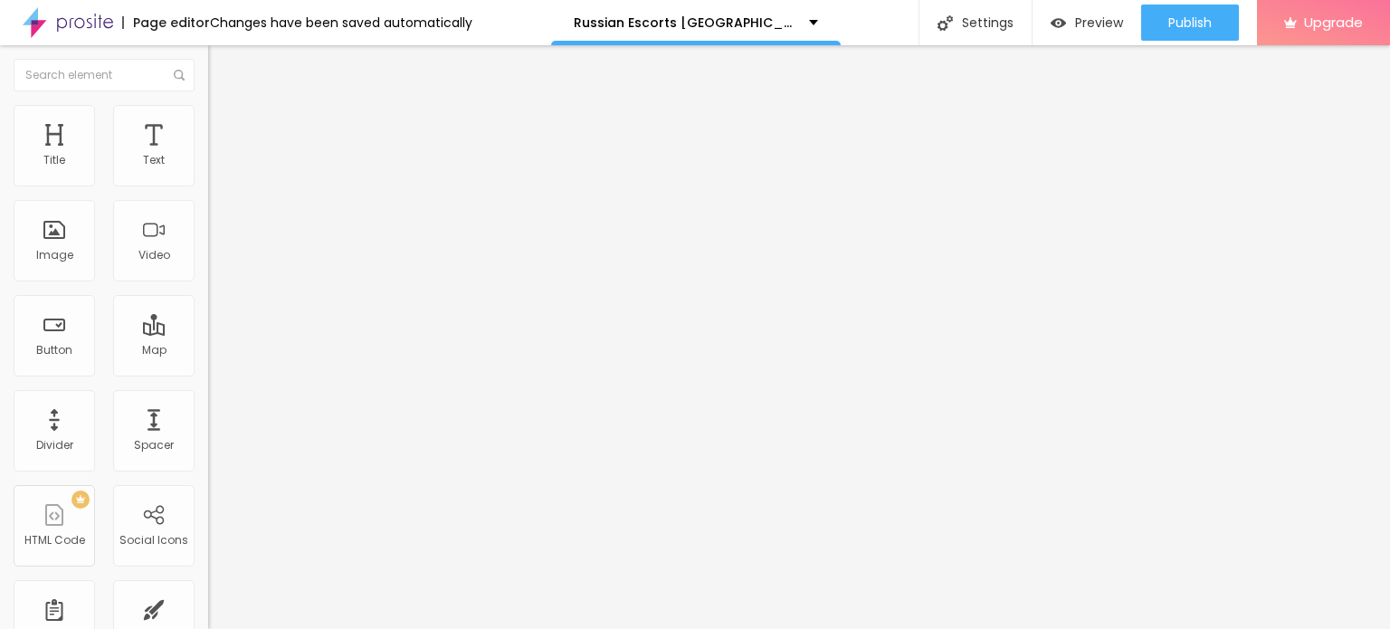
type input "200"
click at [208, 397] on input "range" at bounding box center [266, 404] width 117 height 14
type input "95"
type input "90"
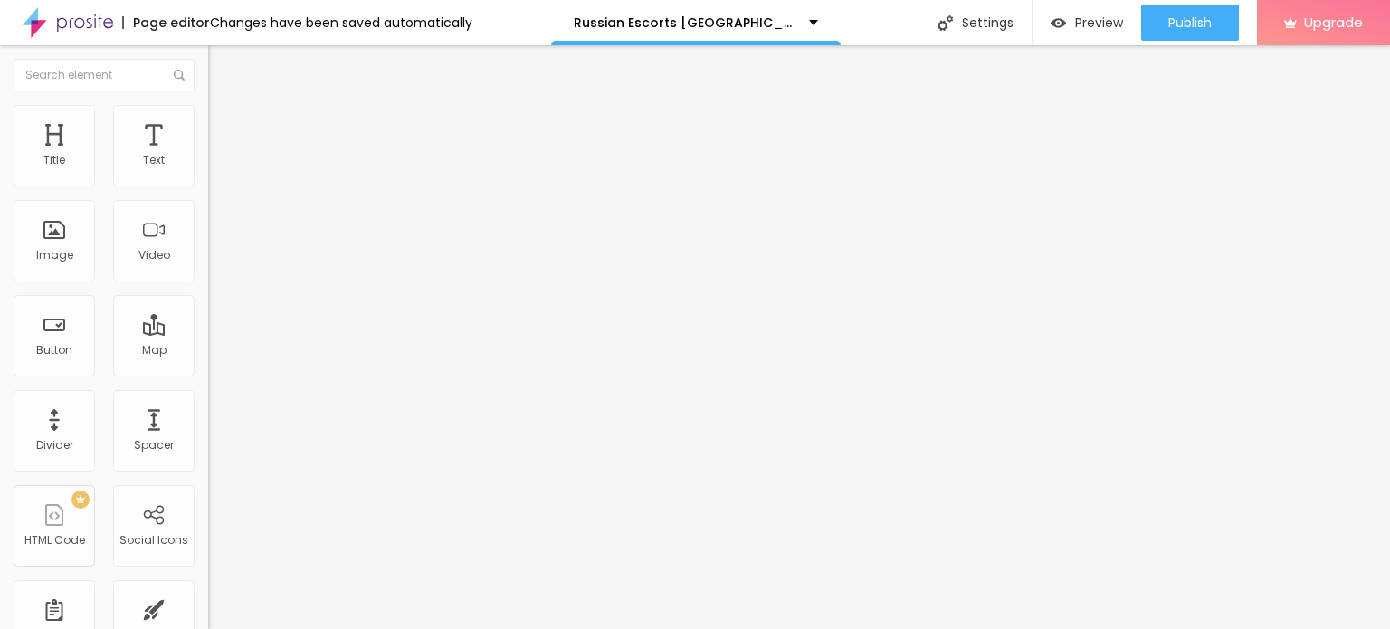
type input "90"
type input "85"
type input "80"
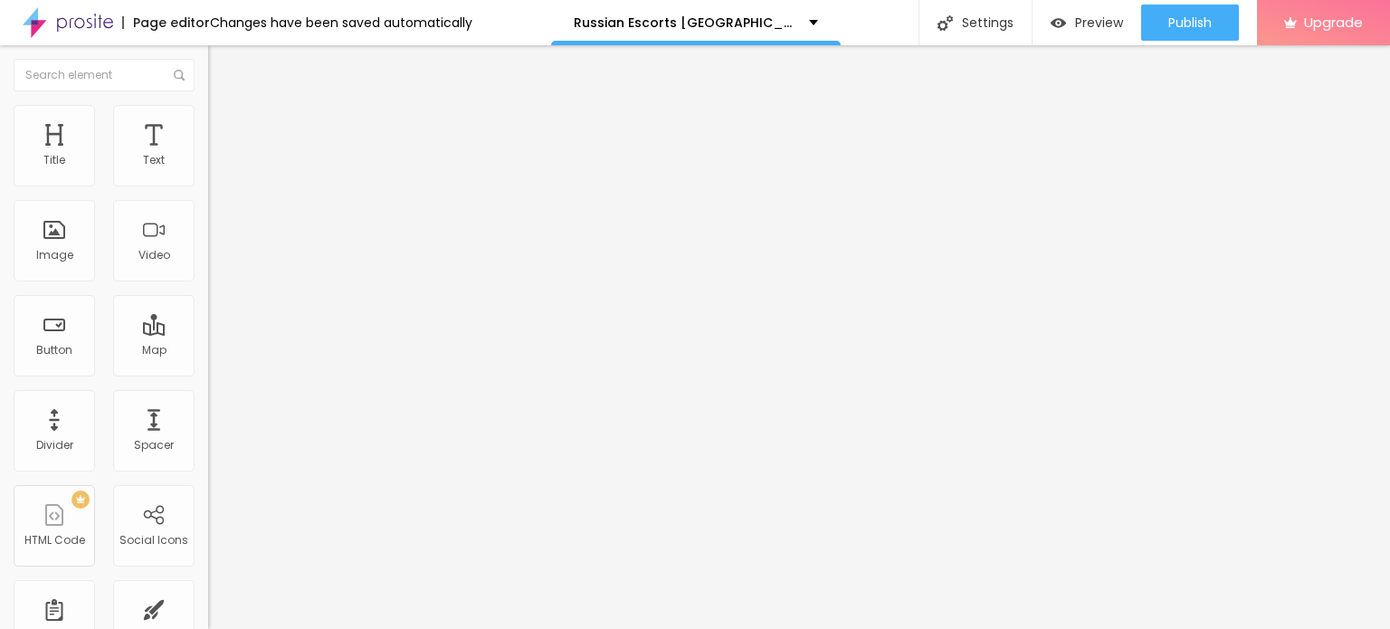
type input "75"
type input "70"
type input "75"
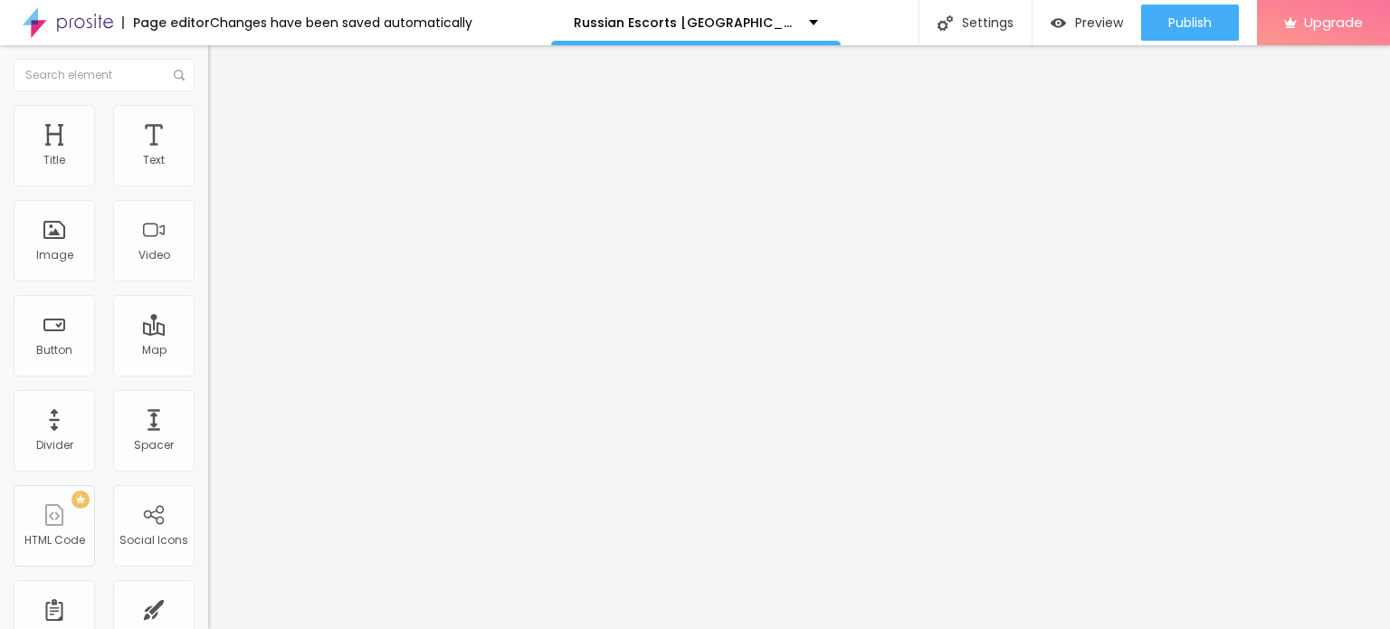
type input "75"
type input "80"
type input "85"
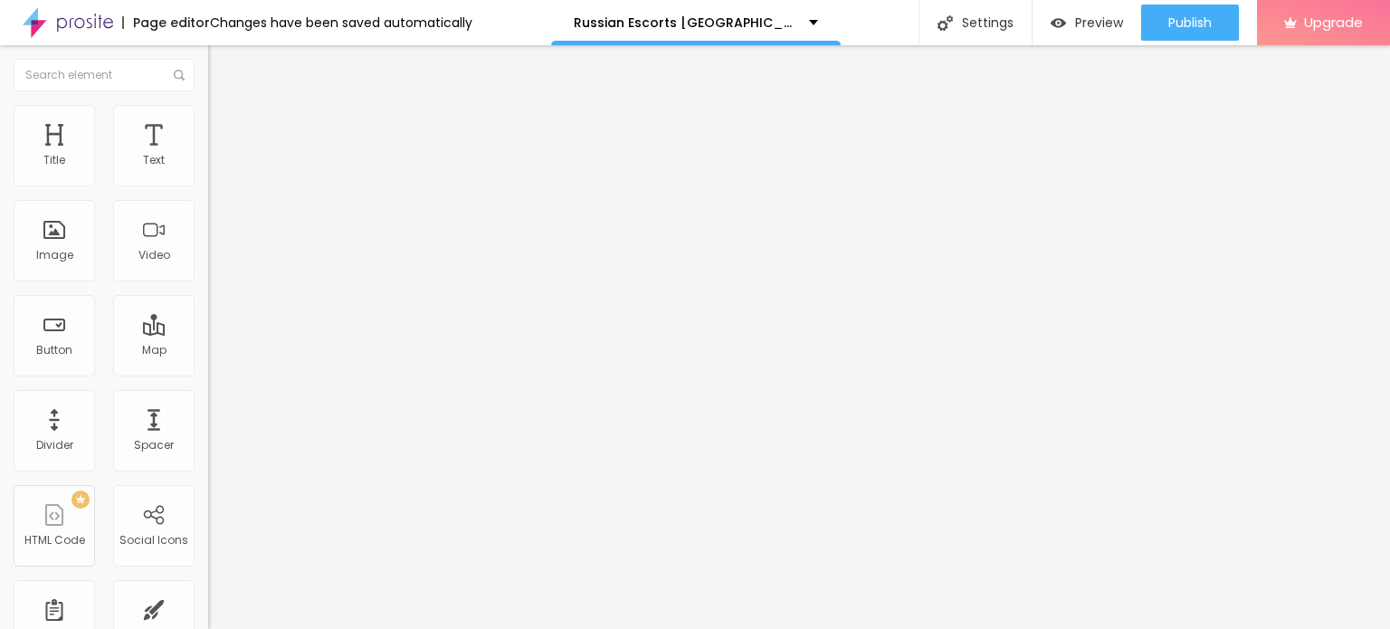
type input "90"
type input "95"
type input "100"
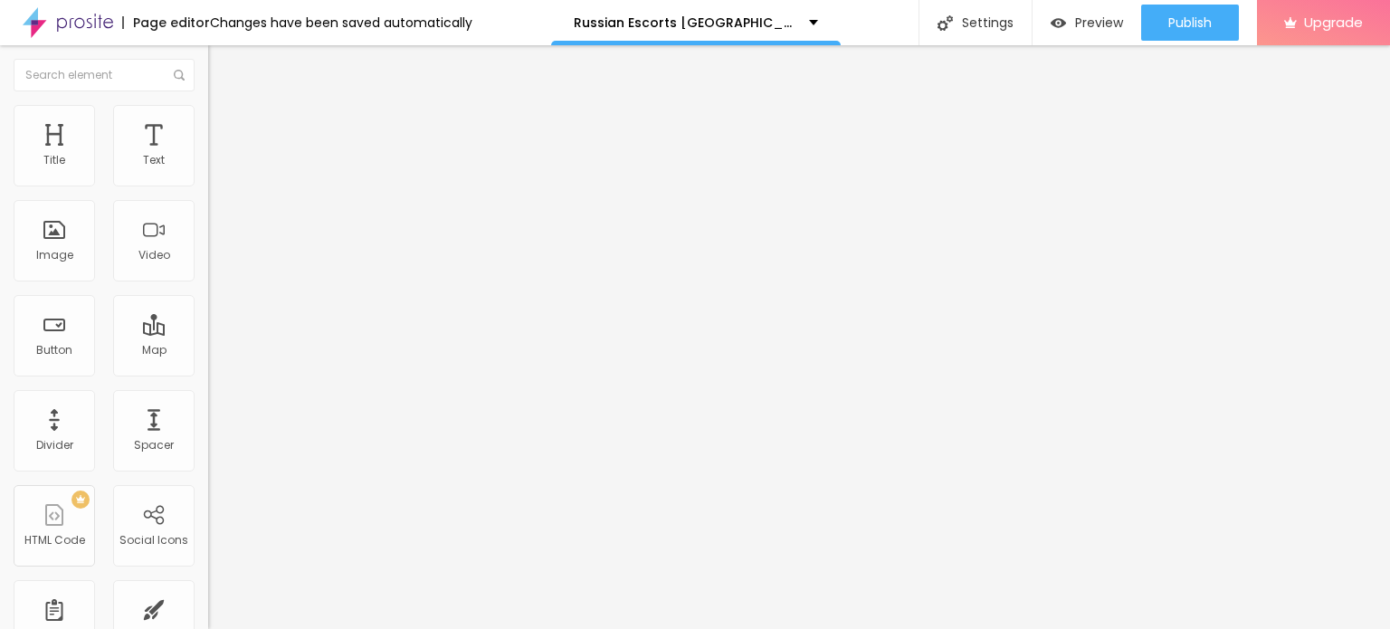
type input "100"
type input "95"
type input "90"
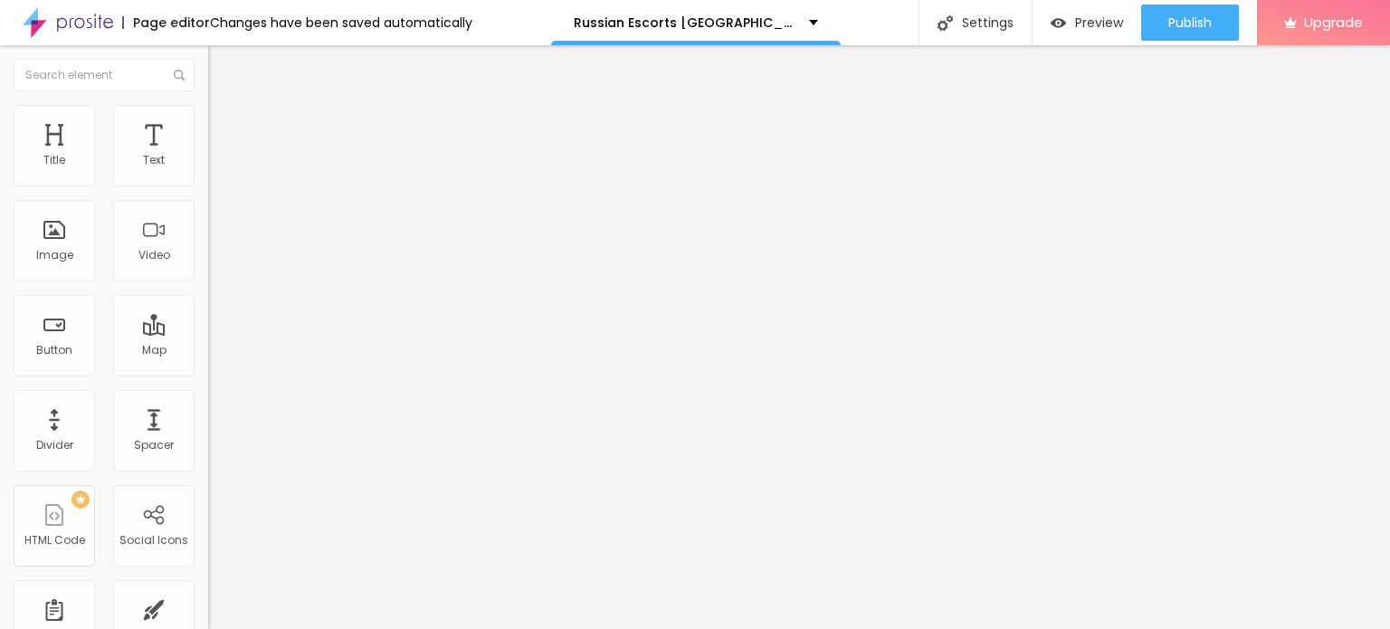
type input "85"
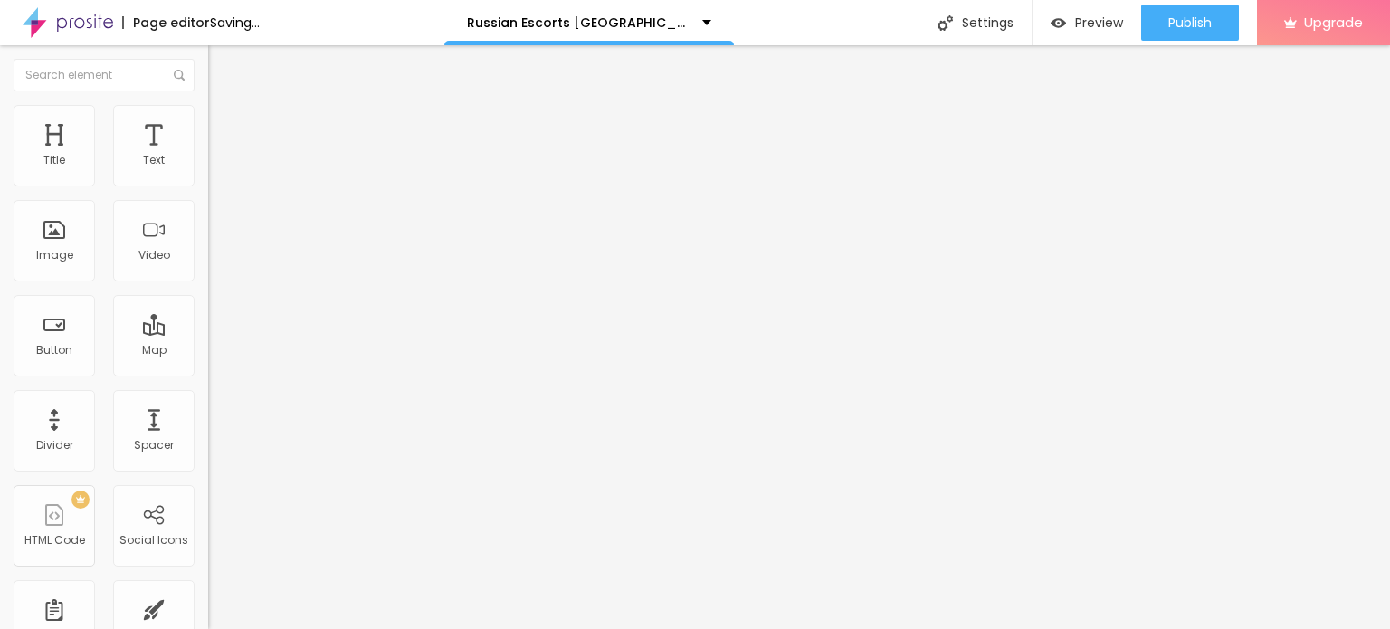
type input "90"
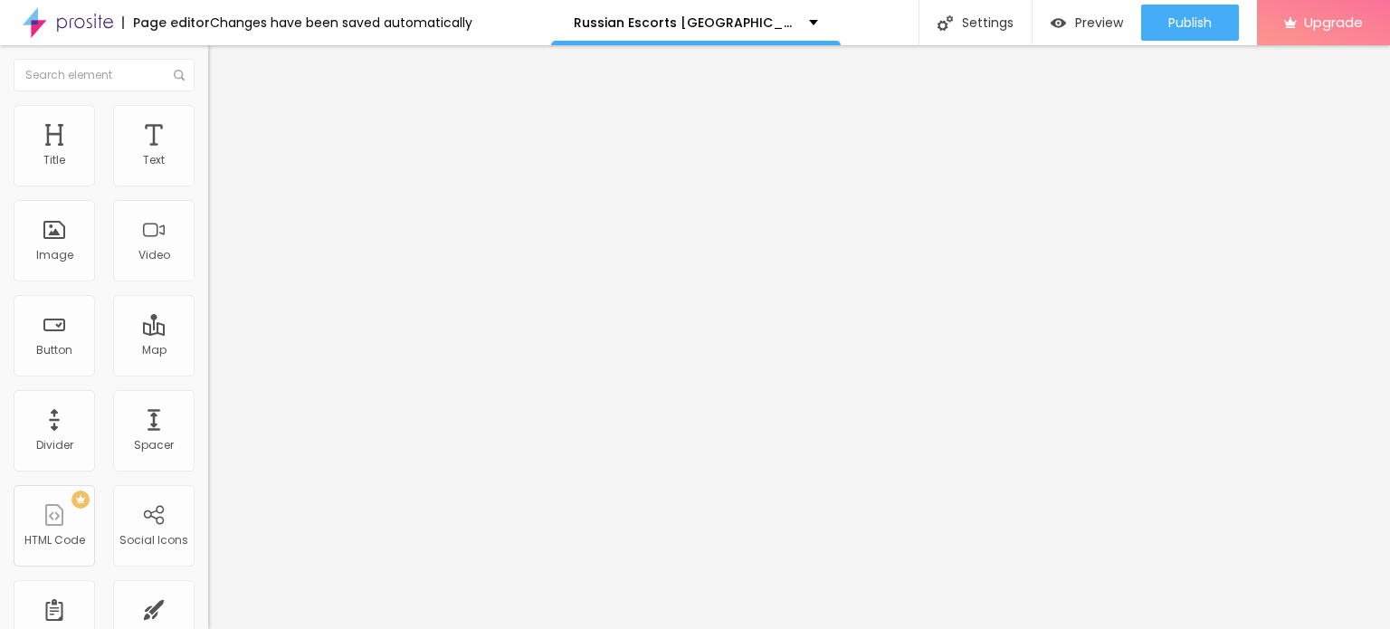
type input "85"
type input "80"
type input "75"
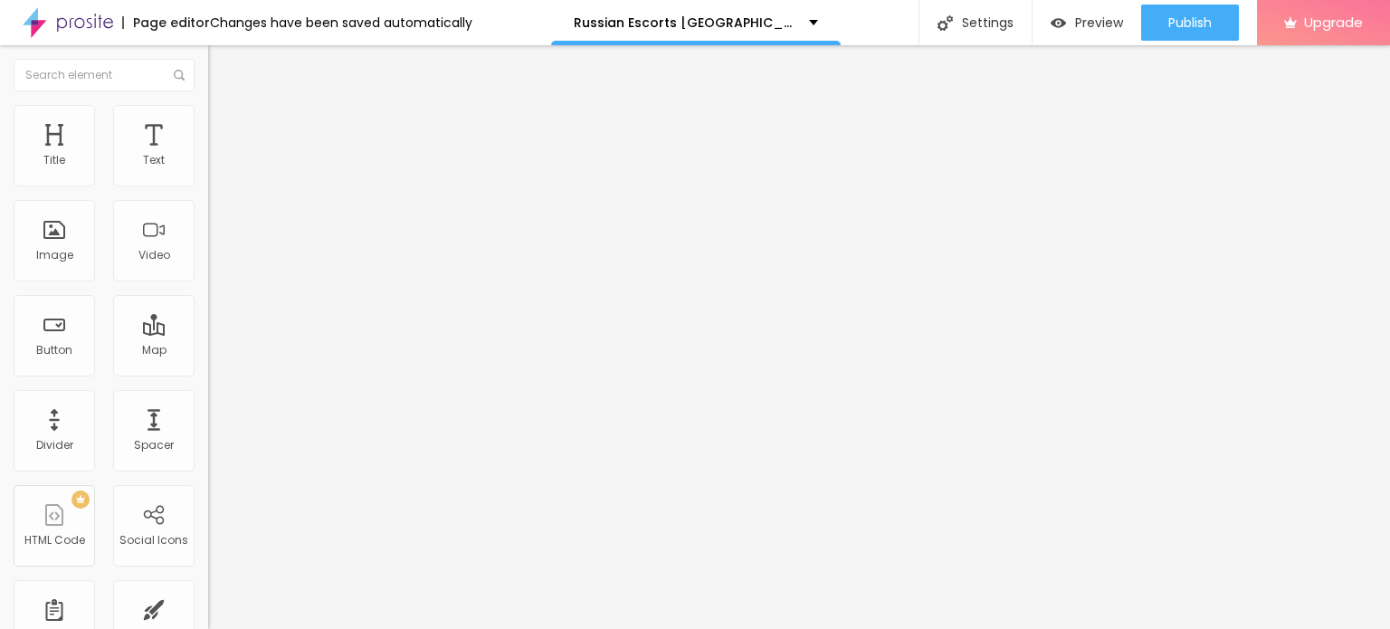
type input "75"
type input "70"
drag, startPoint x: 170, startPoint y: 194, endPoint x: 129, endPoint y: 215, distance: 46.2
type input "70"
click at [208, 186] on input "range" at bounding box center [266, 178] width 117 height 14
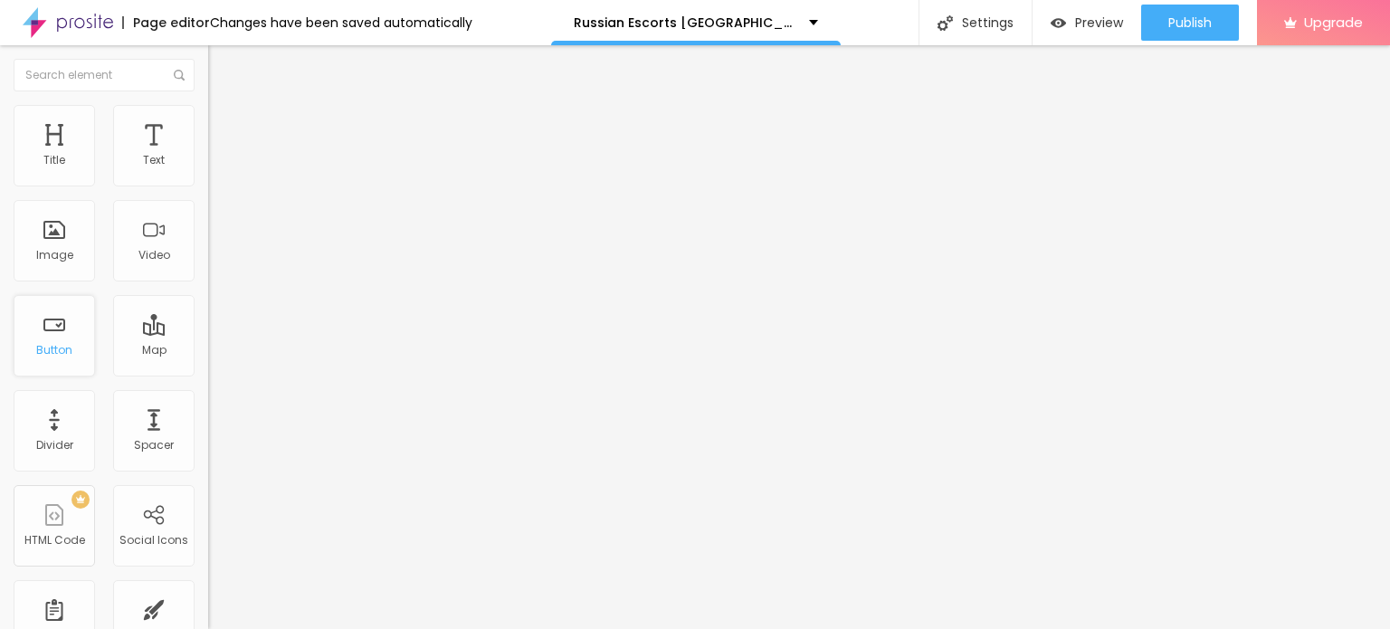
click at [53, 339] on div "Button" at bounding box center [54, 335] width 81 height 81
click at [208, 170] on input "Click me" at bounding box center [316, 161] width 217 height 18
paste input "WhatsApp: ✆ [PHONE_NUMBER]"
type input "WhatsApp: ✆ [PHONE_NUMBER]"
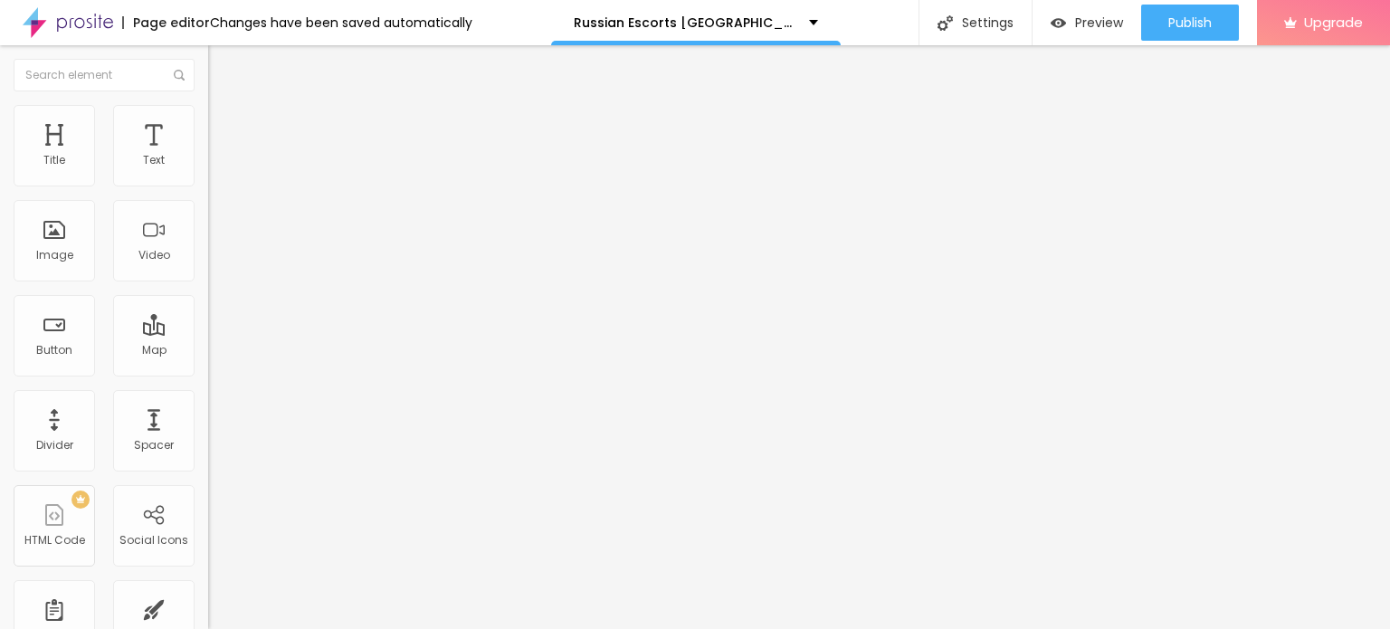
scroll to position [0, 0]
click at [208, 373] on input "https://" at bounding box center [316, 364] width 217 height 18
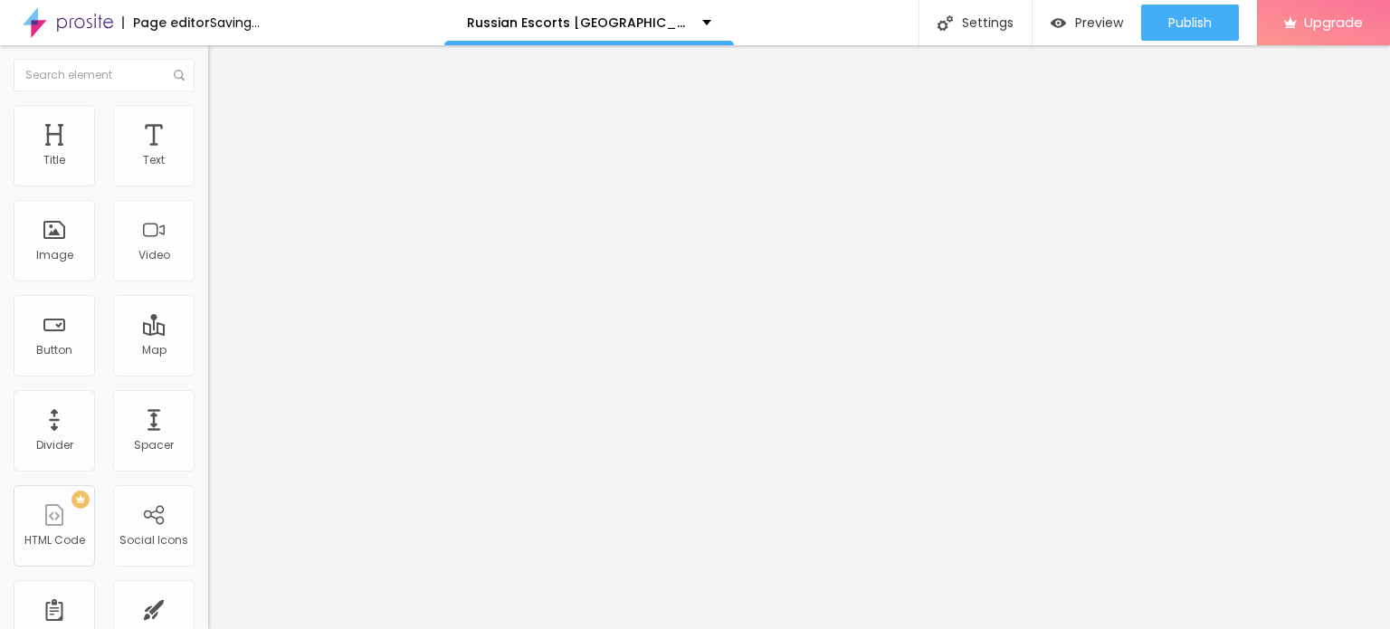
paste input "www.mumbaiglamour.com/"
type input "[URL][DOMAIN_NAME]"
click at [208, 405] on div "Open in new tab" at bounding box center [312, 400] width 208 height 9
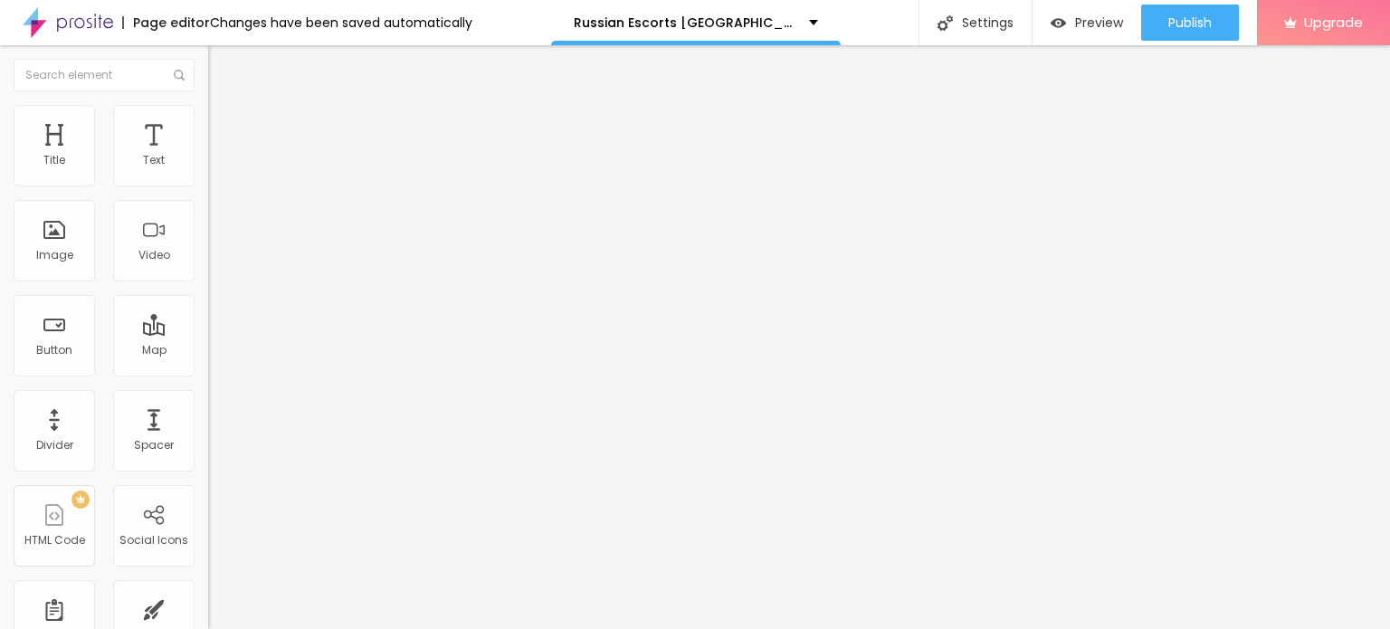
click at [208, 168] on div "Heading 2 H2" at bounding box center [312, 160] width 208 height 16
click at [208, 156] on span "Heading 1" at bounding box center [252, 142] width 89 height 25
type input "15"
type input "23"
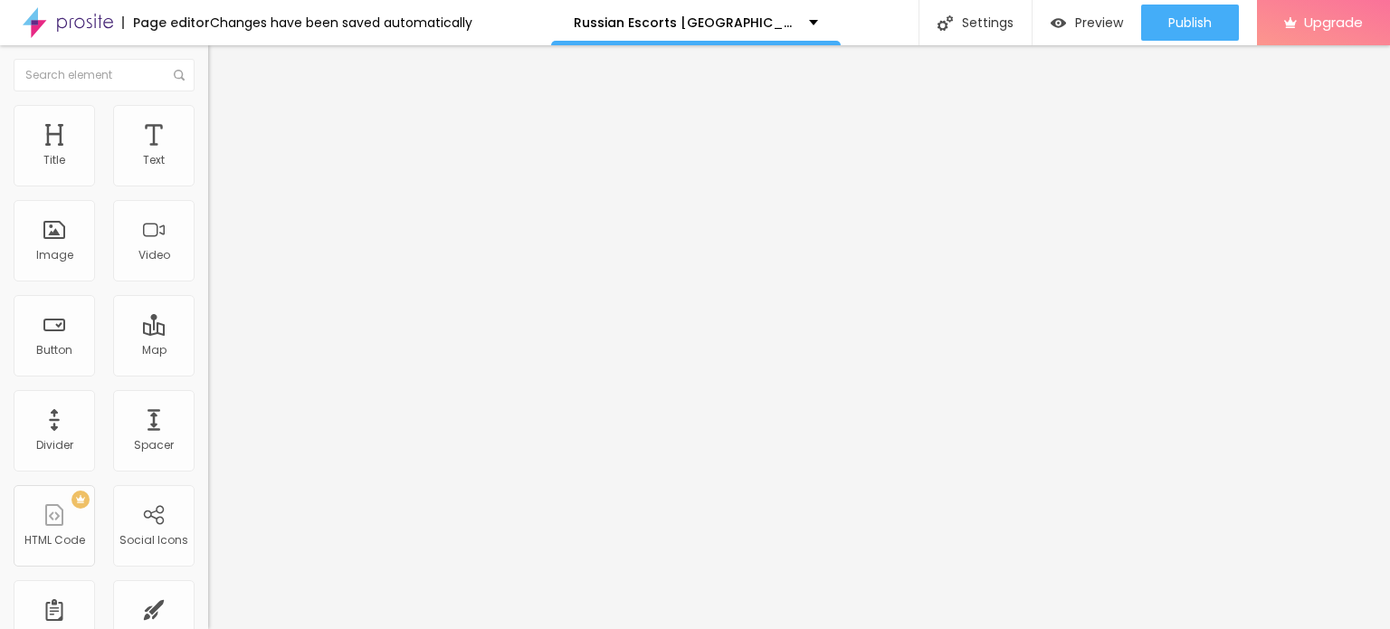
type input "23"
type input "29"
type input "37"
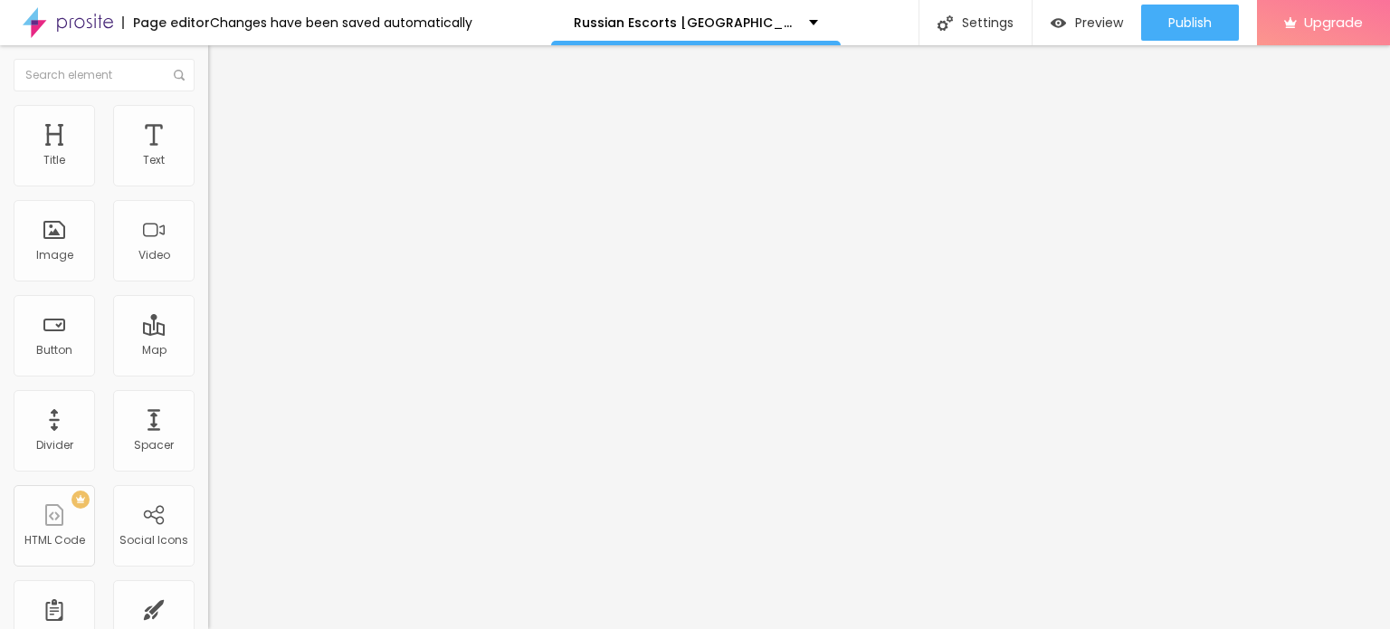
type input "40"
type input "41"
type input "42"
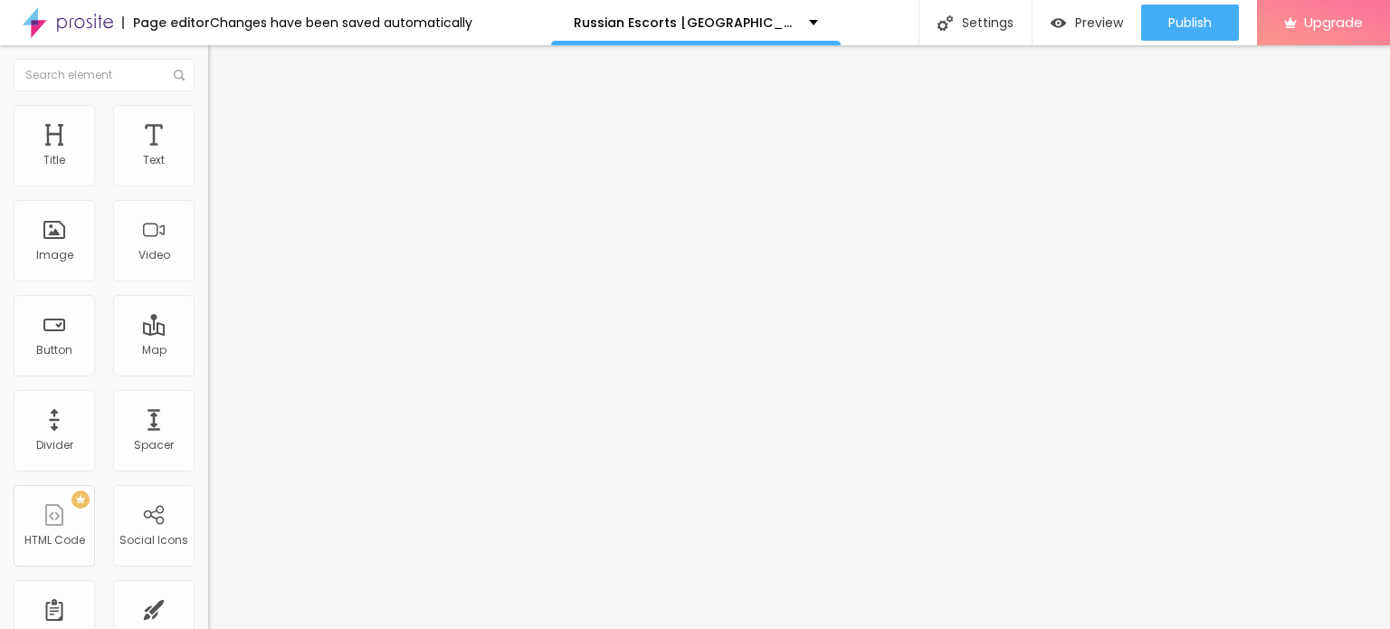
type input "42"
type input "45"
type input "47"
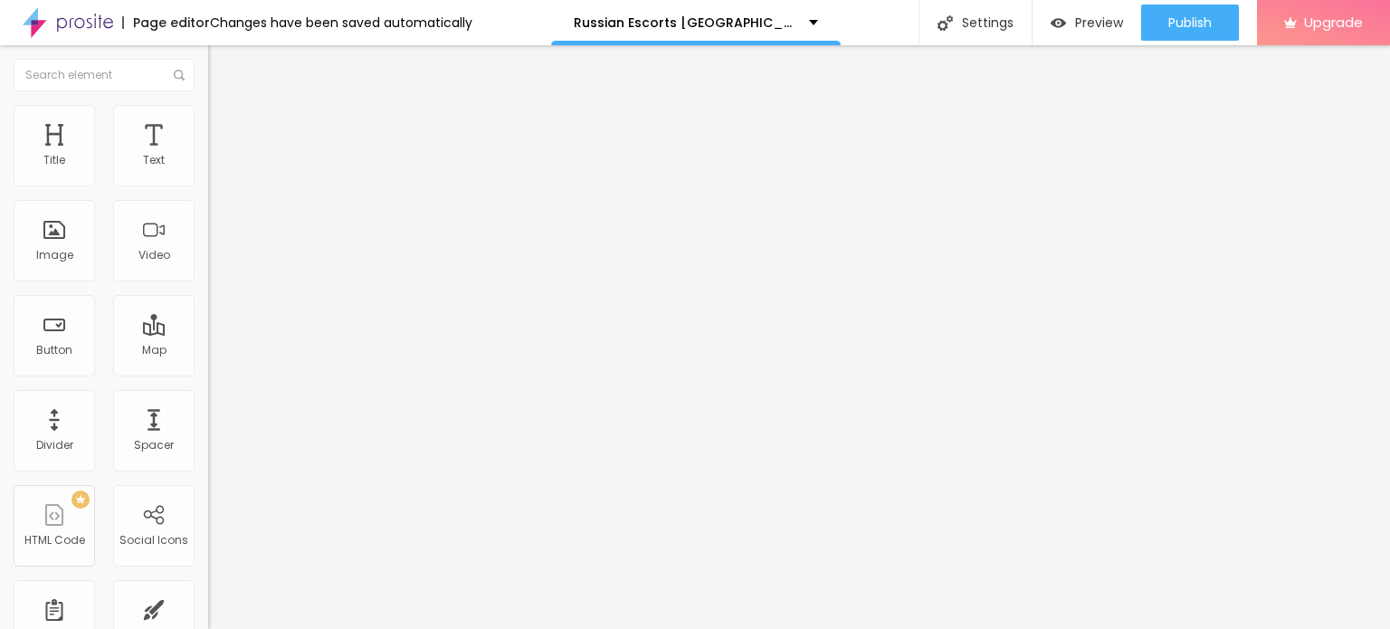
type input "50"
type input "54"
type input "55"
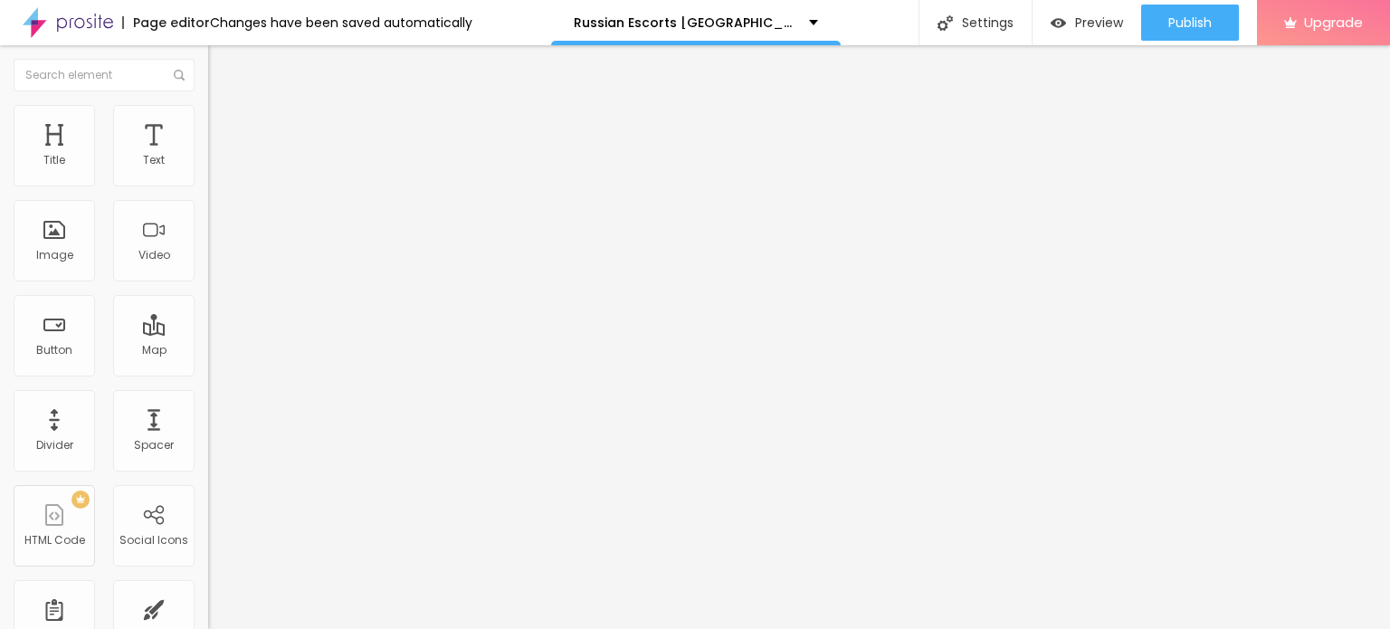
type input "55"
type input "56"
type input "54"
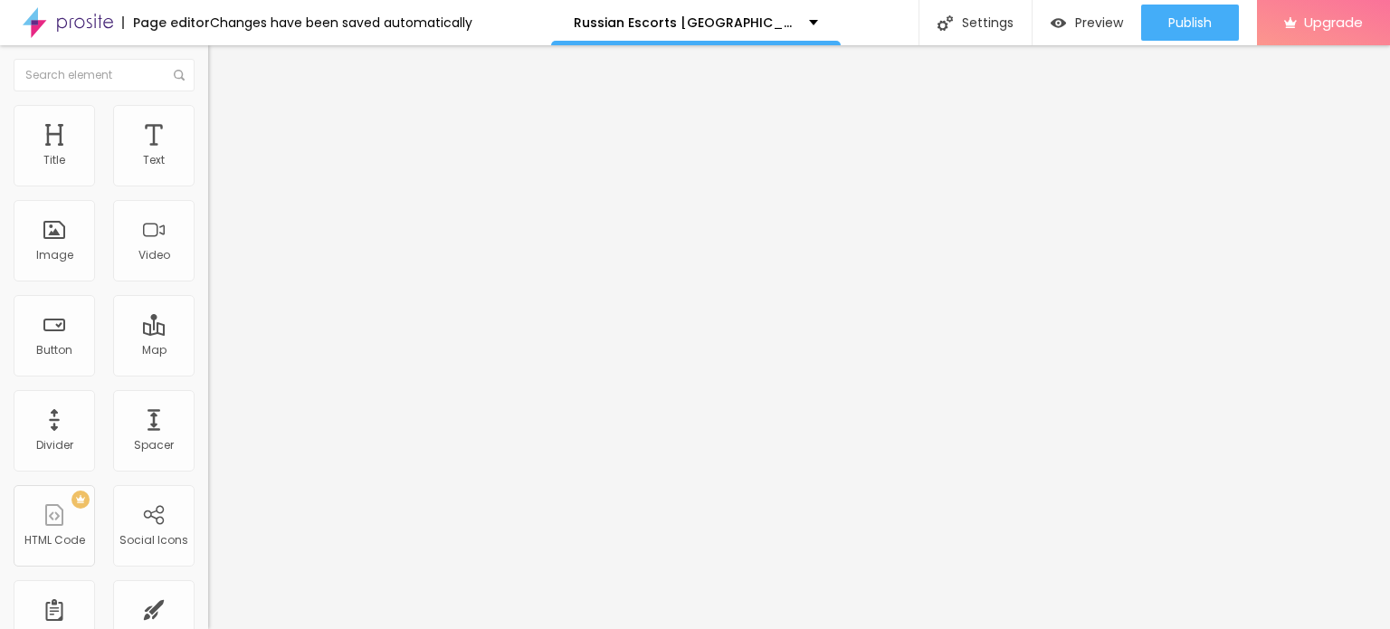
type input "52"
type input "51"
type input "50"
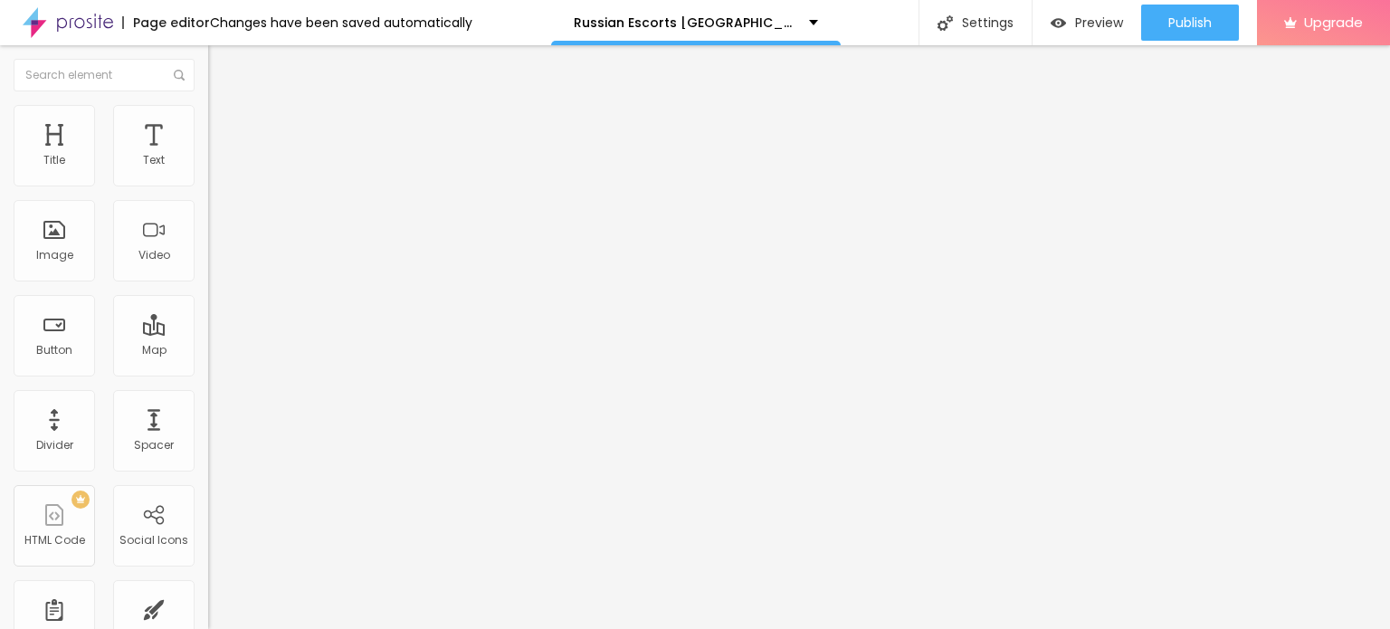
type input "50"
type input "49"
type input "48"
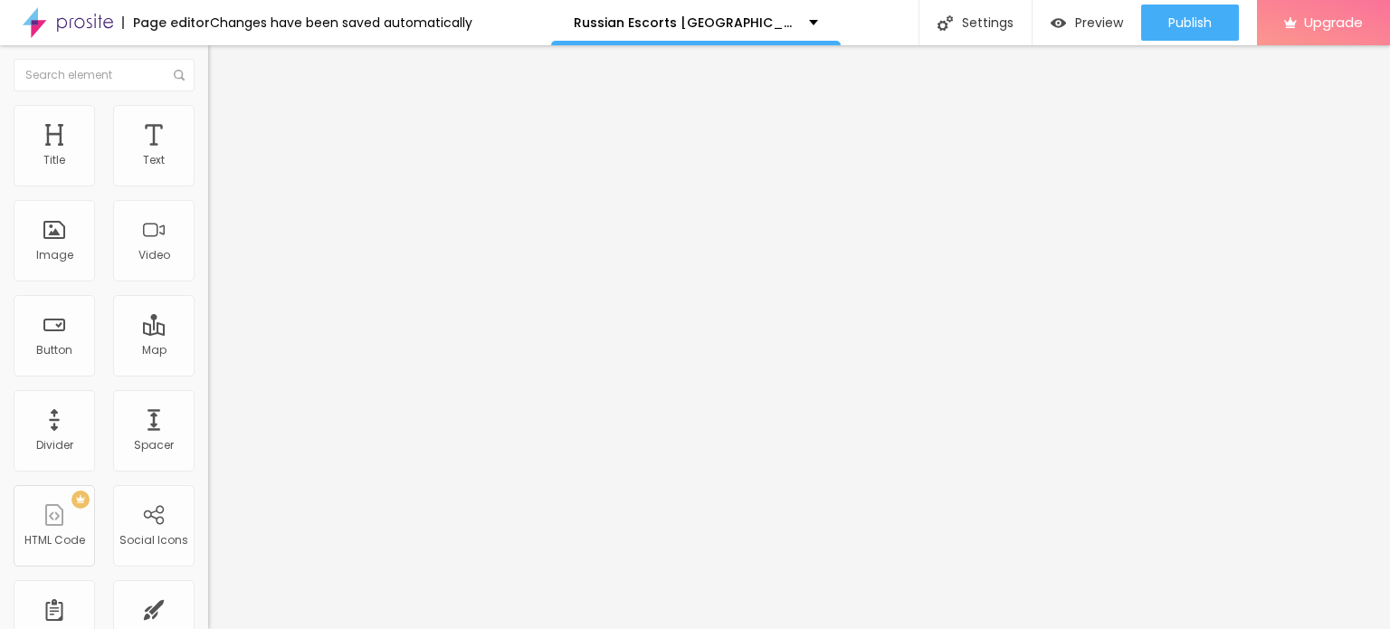
type input "47"
type input "46"
type input "45"
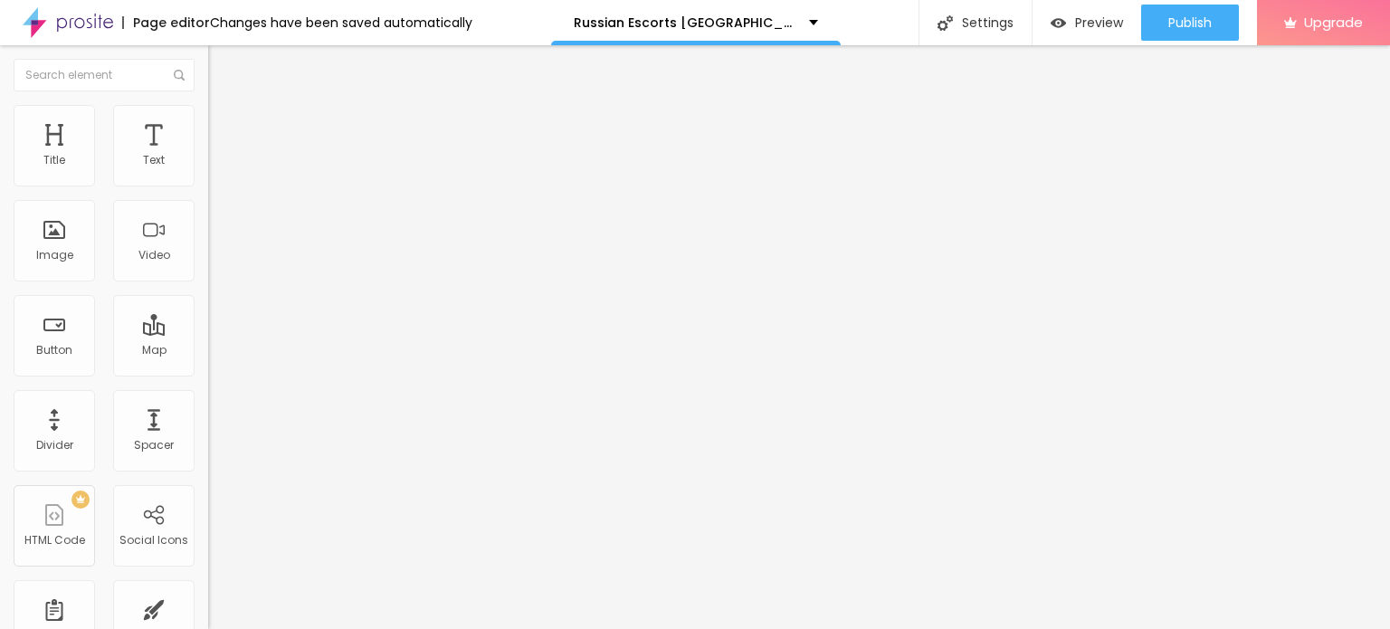
type input "45"
type input "44"
type input "43"
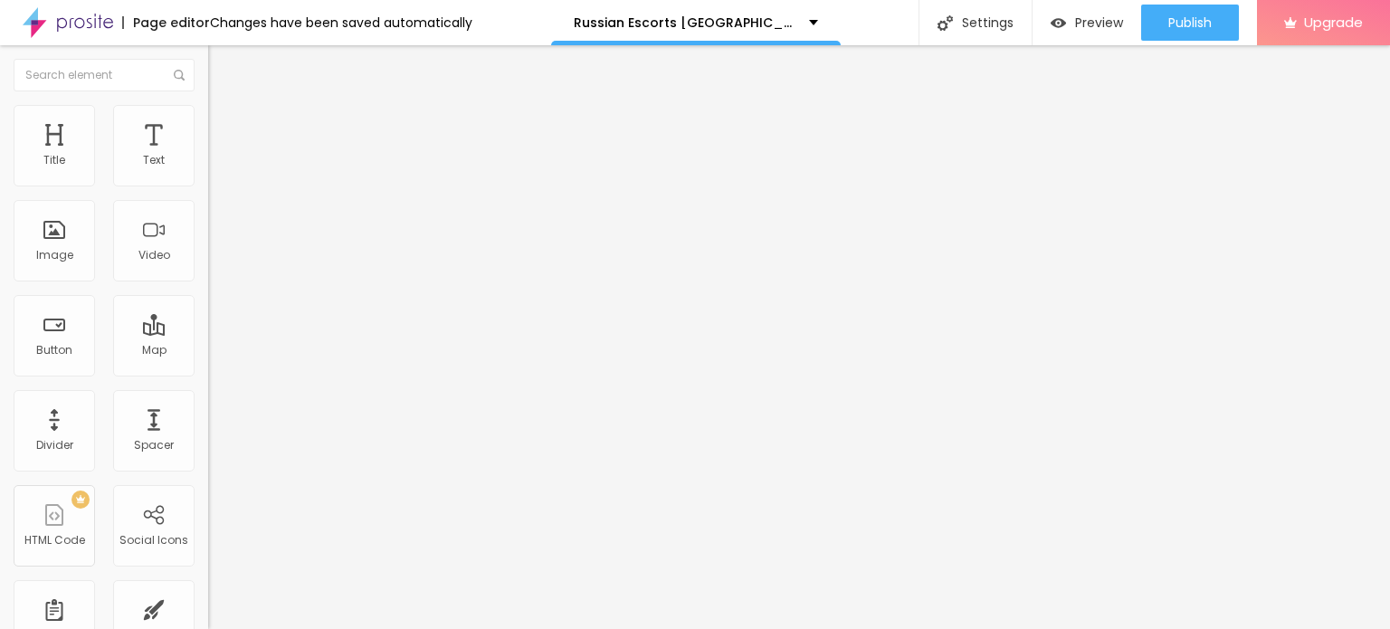
type input "41"
type input "39"
type input "37"
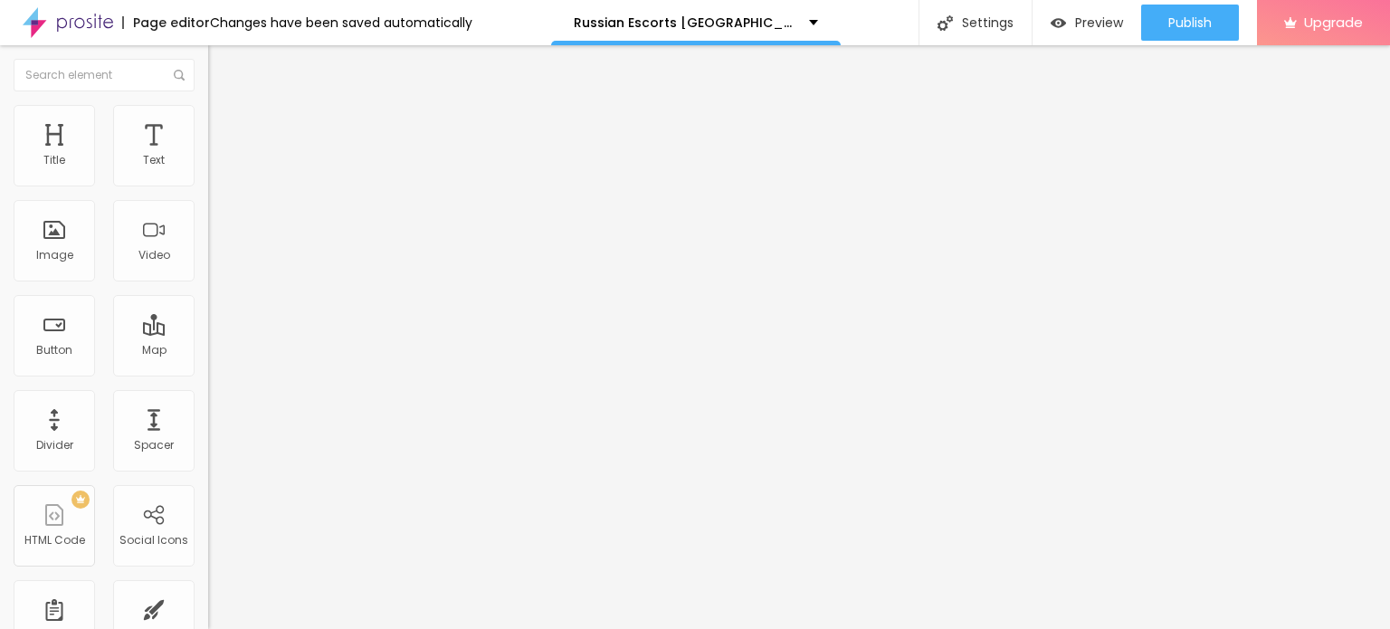
type input "37"
type input "36"
type input "35"
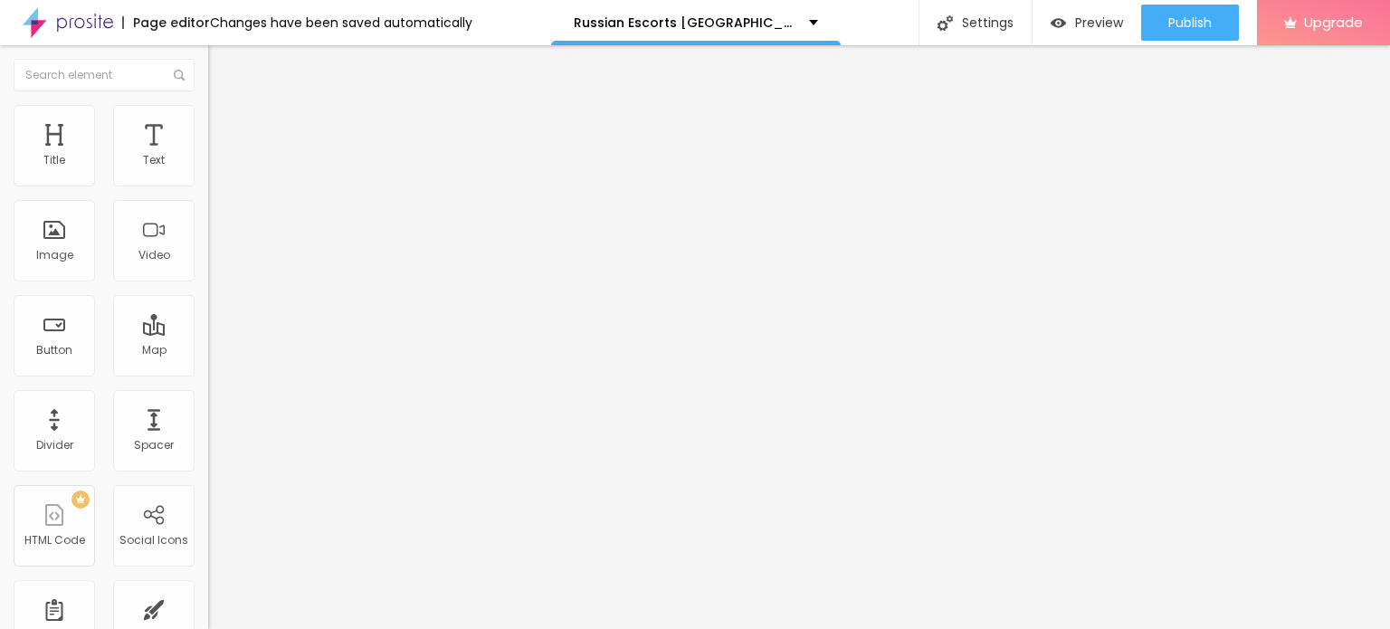
type input "32"
type input "31"
type input "30"
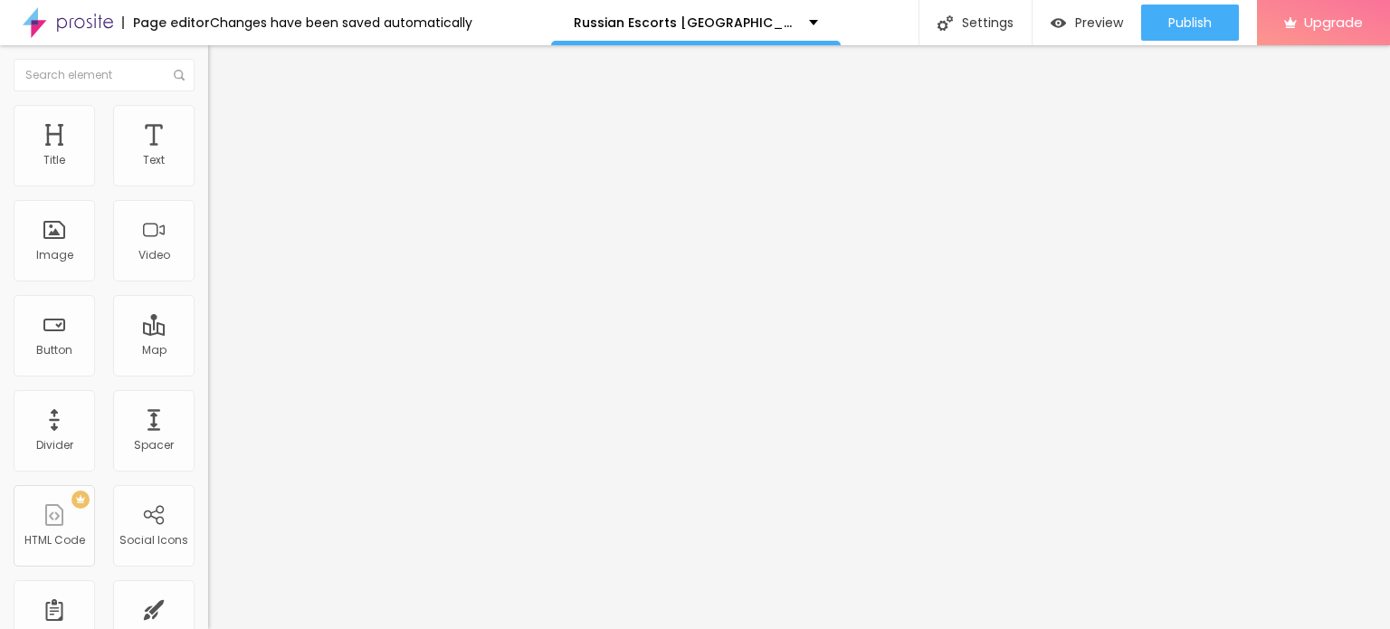
type input "30"
type input "29"
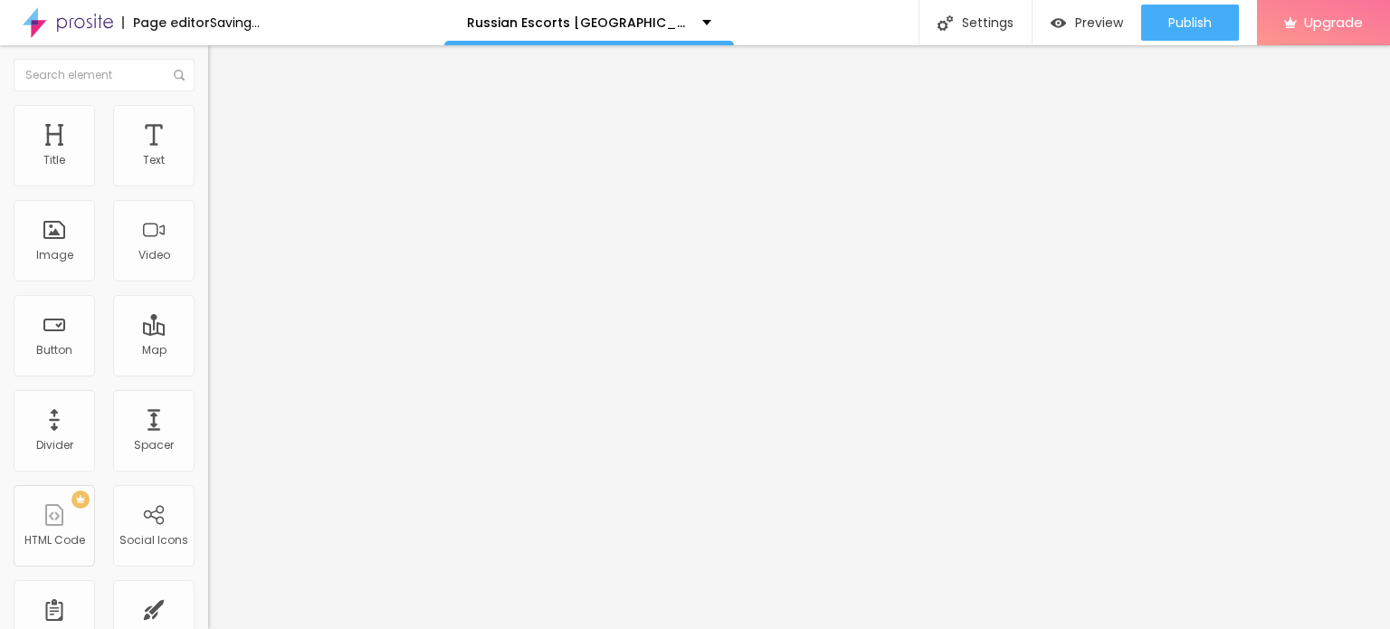
type input "30"
type input "32"
type input "34"
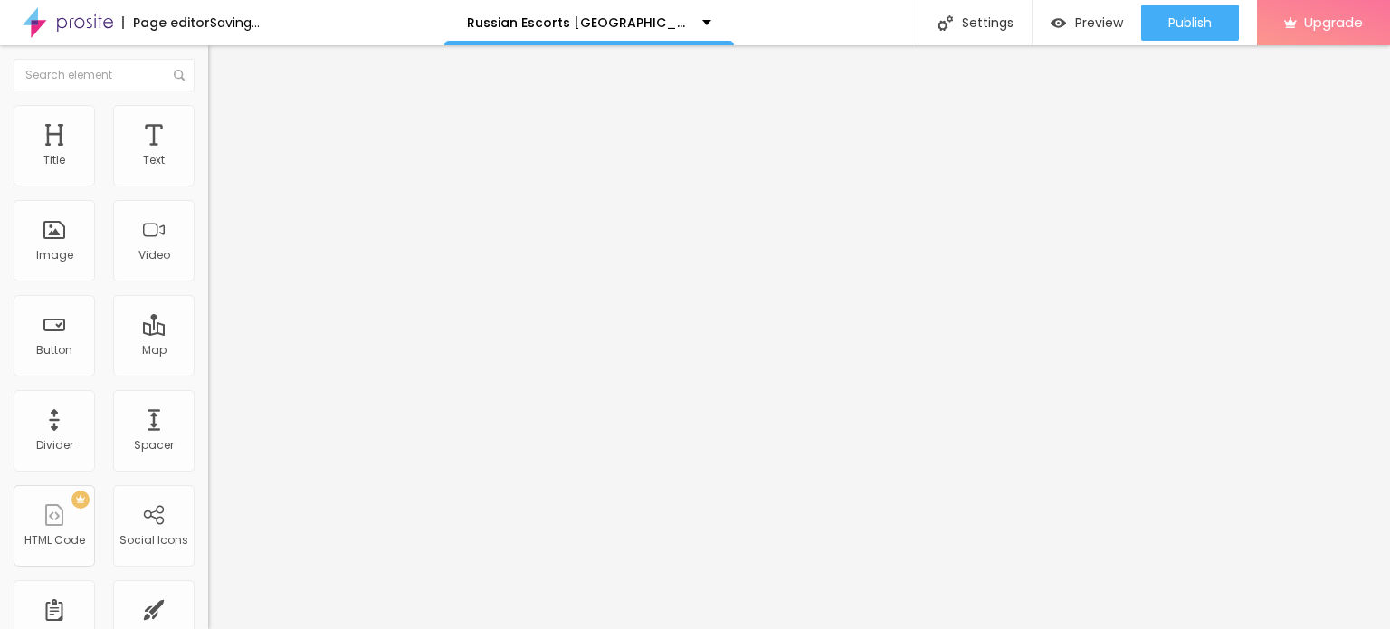
type input "34"
type input "35"
type input "36"
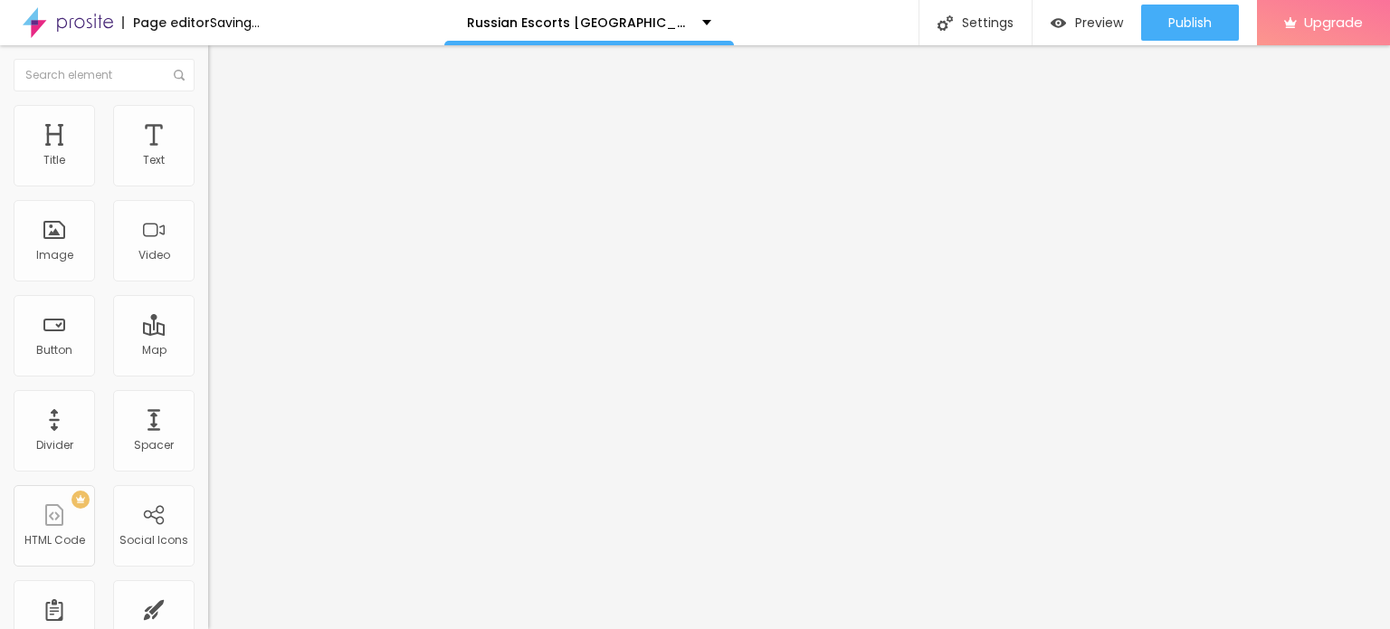
type input "37"
type input "38"
type input "39"
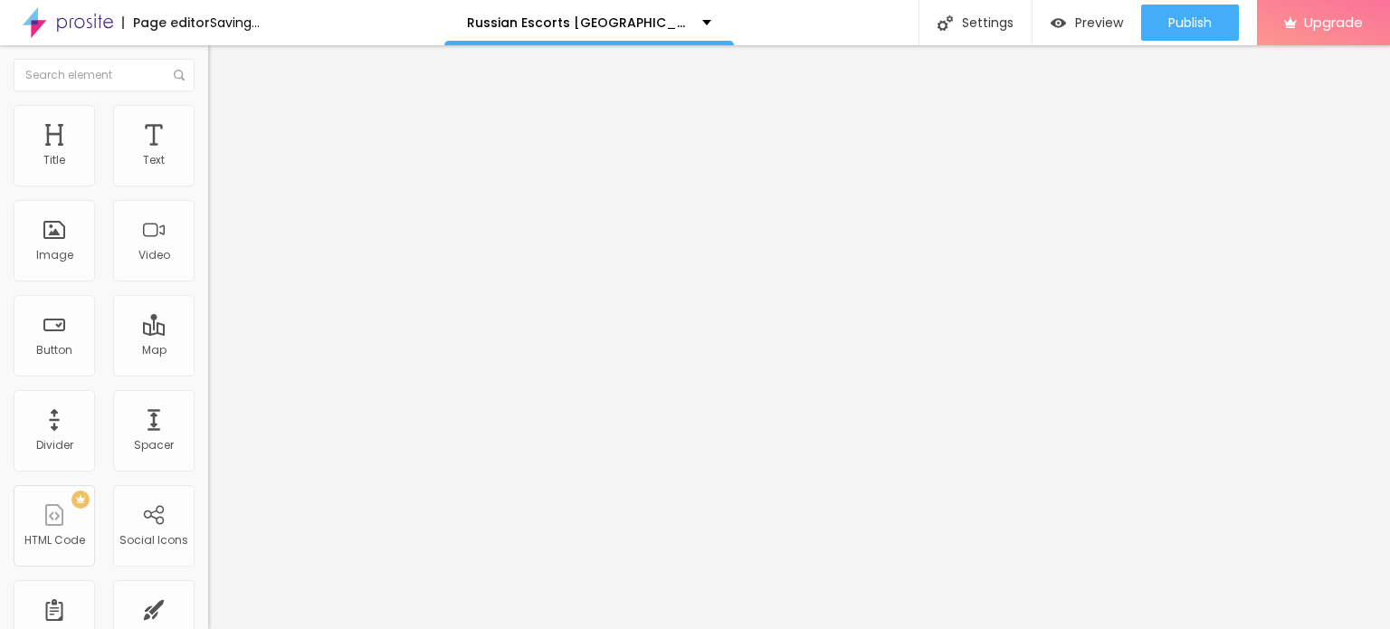
type input "39"
type input "40"
type input "41"
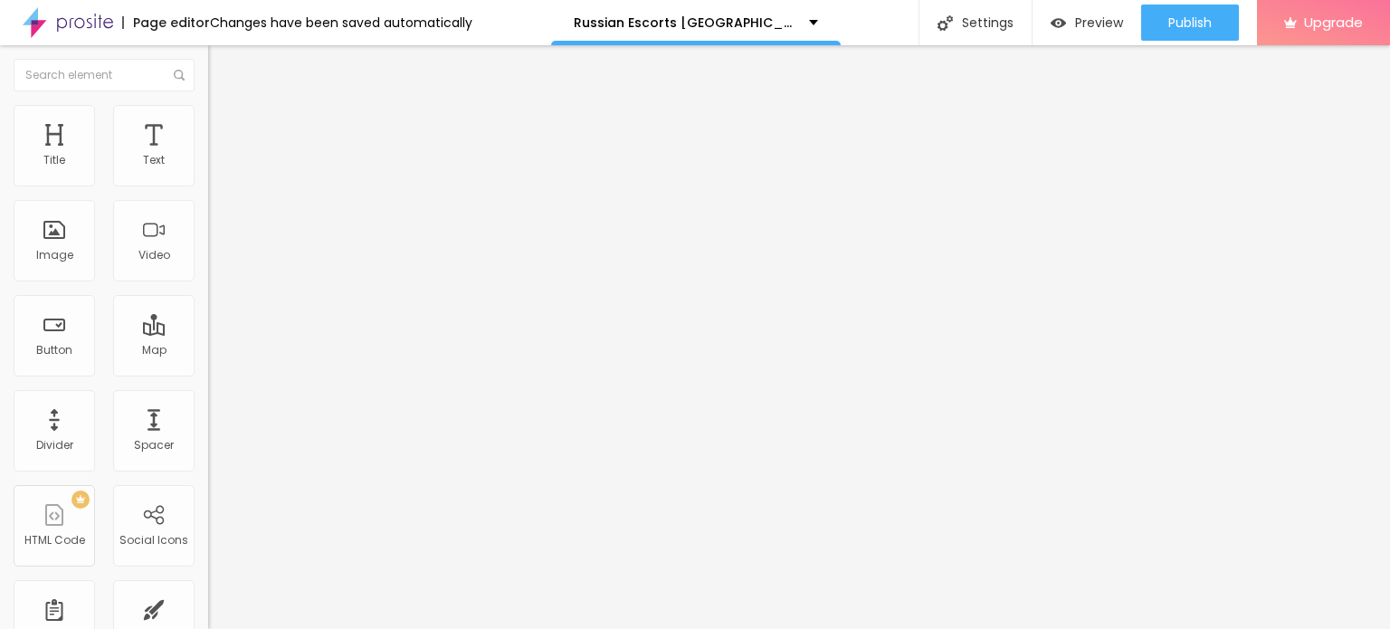
type input "40"
type input "39"
type input "38"
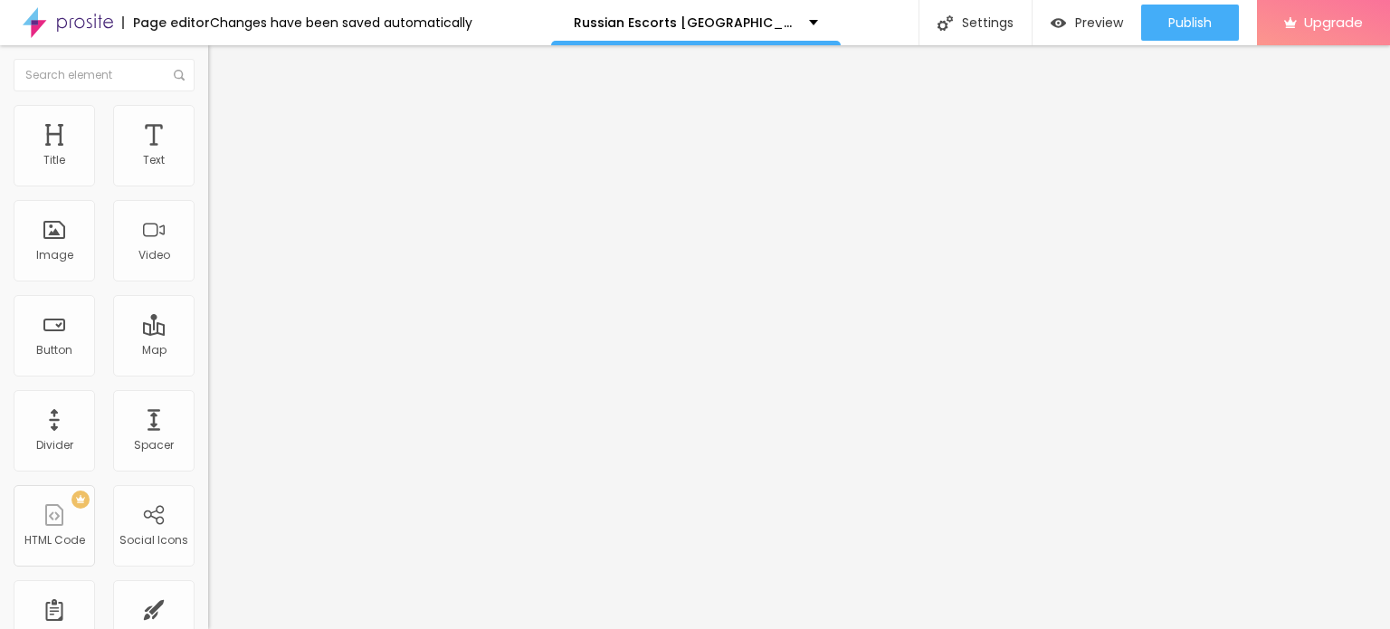
type input "38"
type input "37"
type input "36"
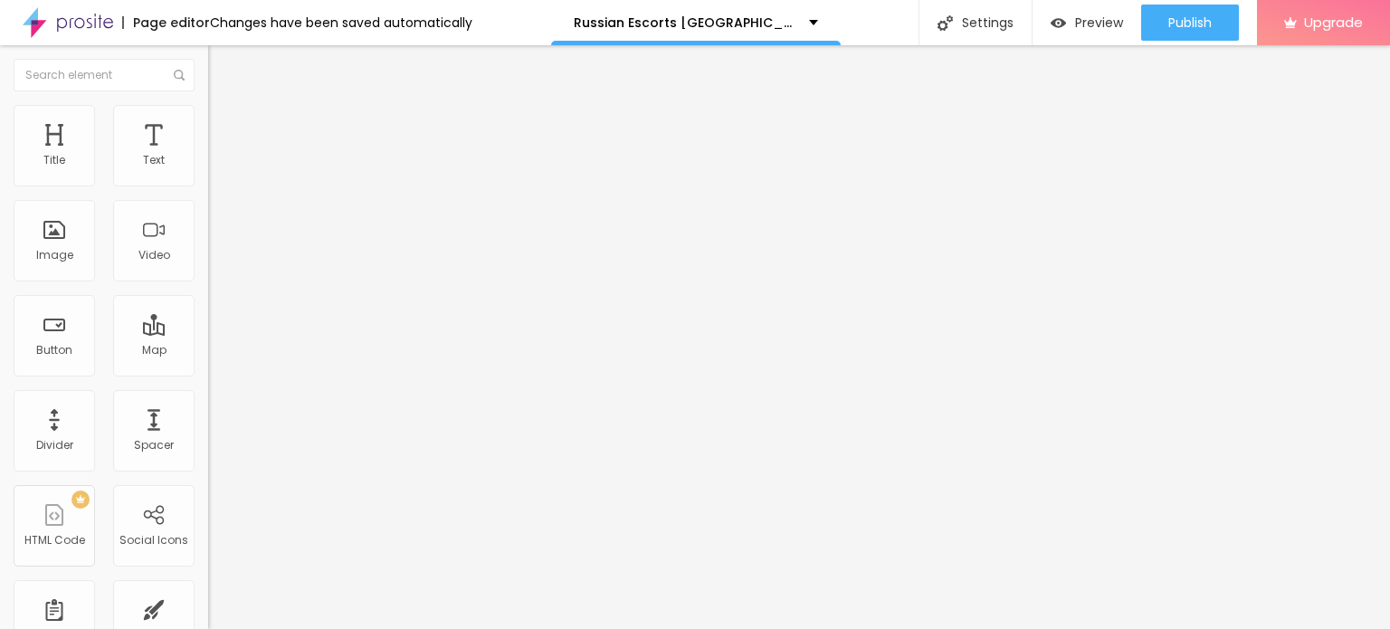
type input "35"
type input "34"
type input "32"
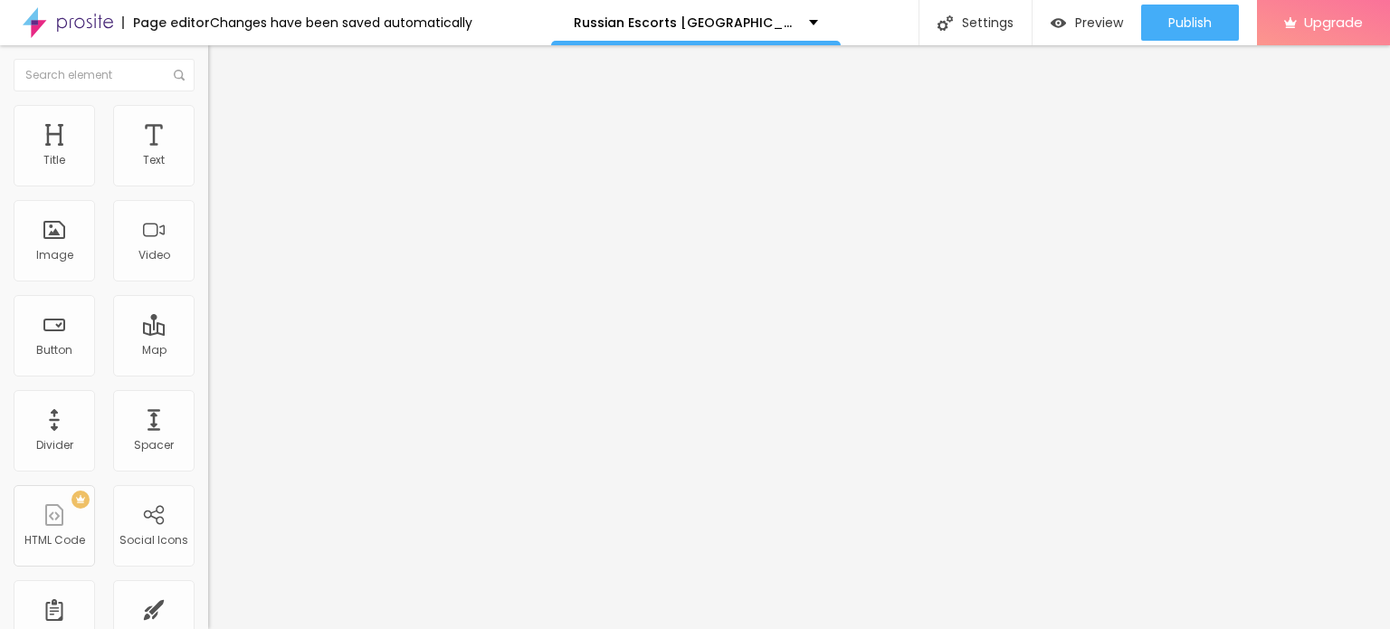
type input "32"
type input "31"
type input "32"
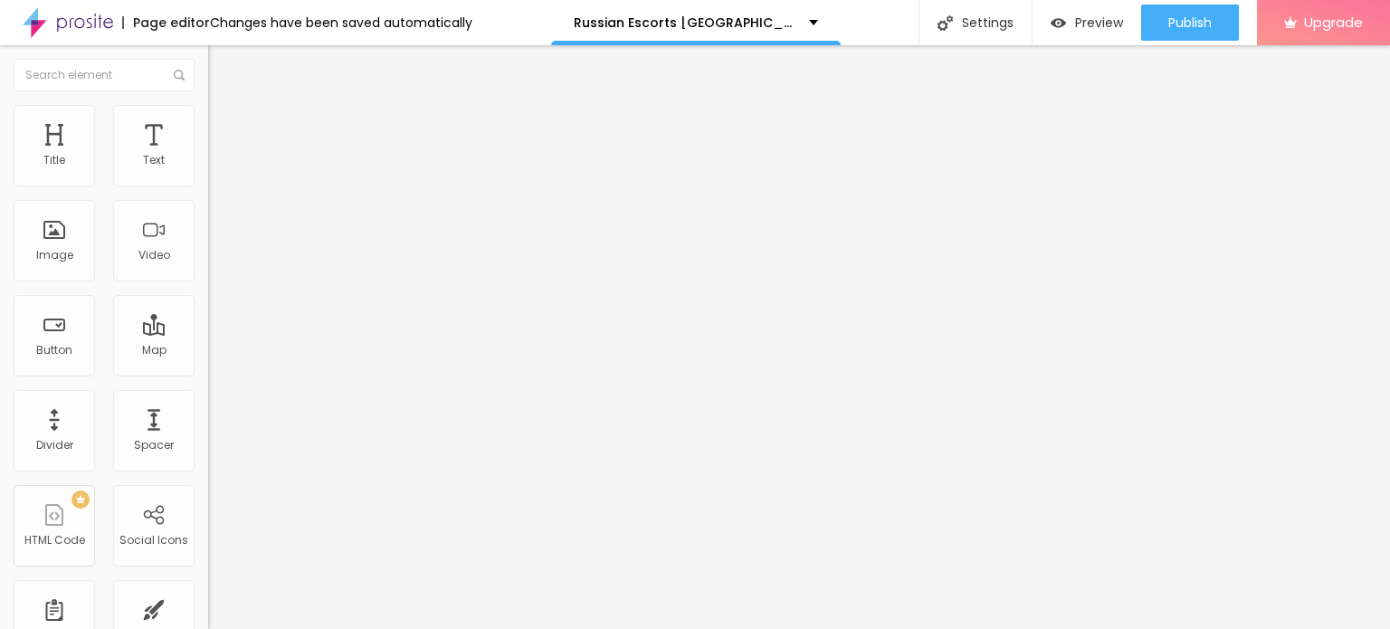
type input "33"
type input "32"
type input "31"
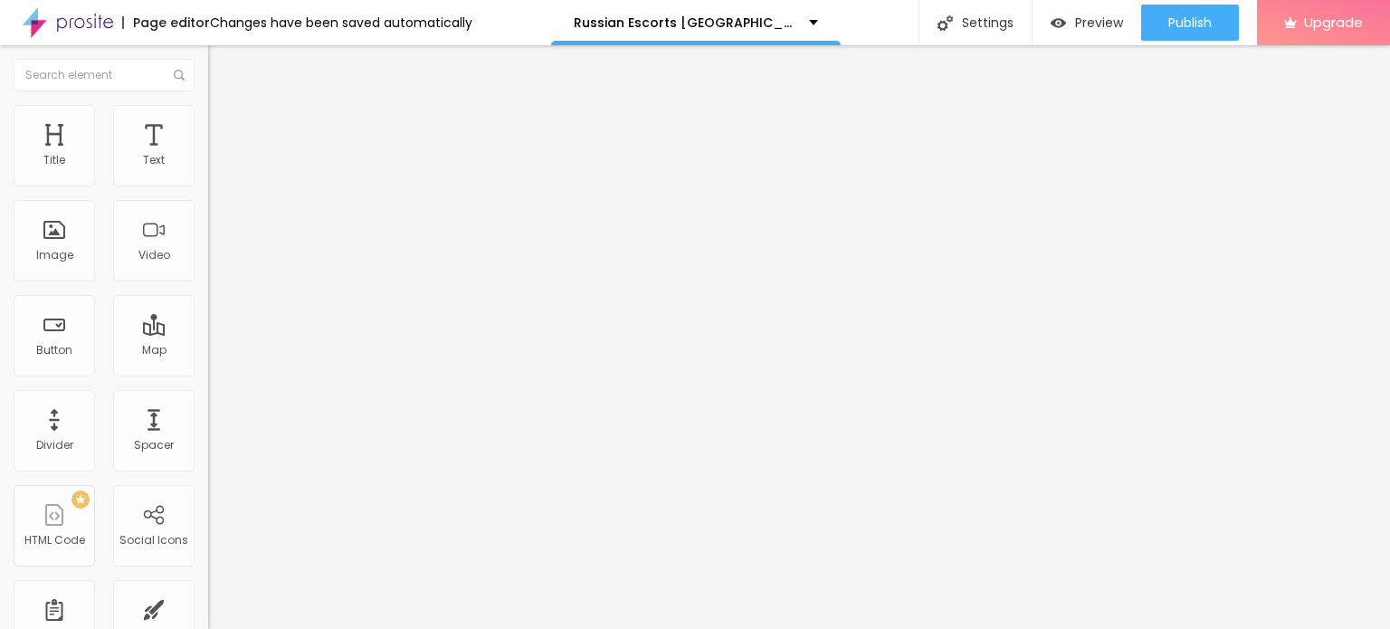
type input "31"
type input "30"
drag, startPoint x: 38, startPoint y: 377, endPoint x: 58, endPoint y: 389, distance: 23.1
click at [208, 427] on input "range" at bounding box center [266, 434] width 117 height 14
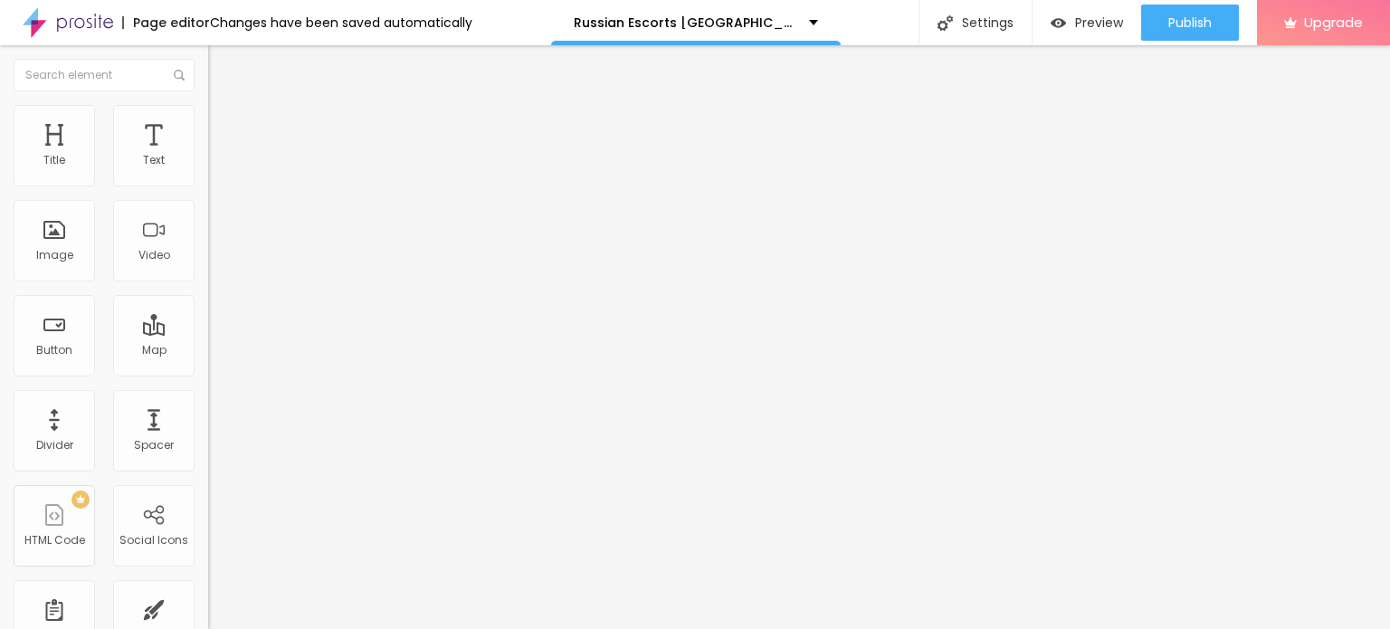
click at [208, 427] on input "range" at bounding box center [266, 434] width 117 height 14
drag, startPoint x: 54, startPoint y: 379, endPoint x: 20, endPoint y: 381, distance: 34.4
click at [208, 427] on input "range" at bounding box center [266, 434] width 117 height 14
drag, startPoint x: 33, startPoint y: 381, endPoint x: 43, endPoint y: 382, distance: 10.9
click at [208, 382] on div "14 Font size" at bounding box center [312, 345] width 208 height 256
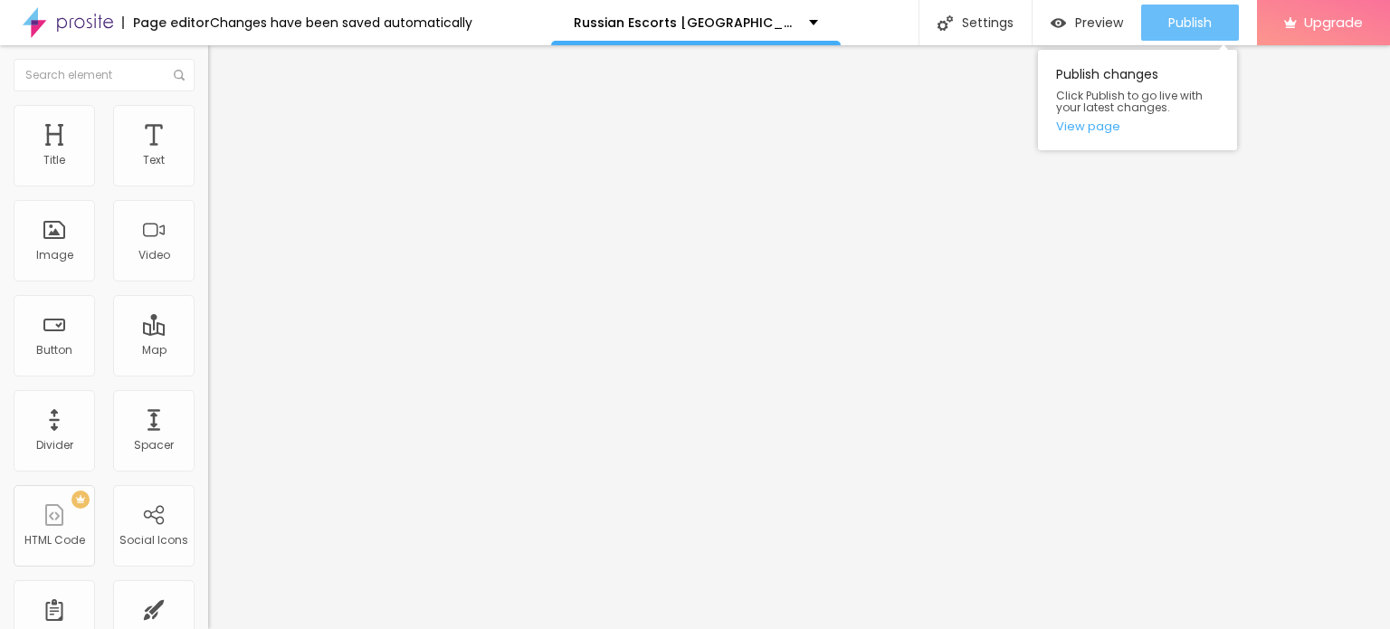
click at [1195, 20] on span "Publish" at bounding box center [1190, 22] width 43 height 14
click at [1196, 24] on span "Publish" at bounding box center [1190, 22] width 43 height 14
